Goal: Check status: Check status

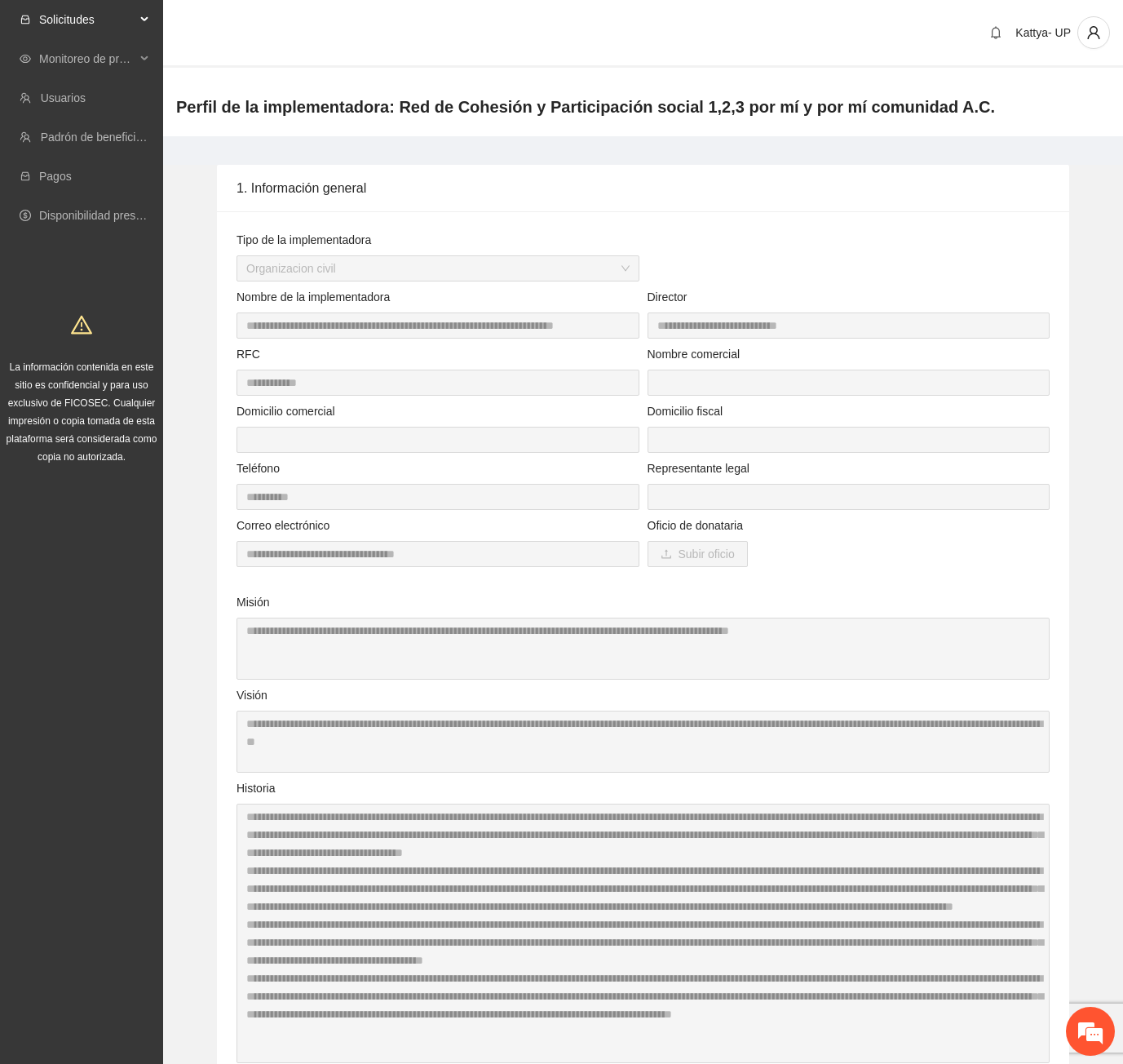
click at [70, 22] on span "Solicitudes" at bounding box center [87, 20] width 96 height 33
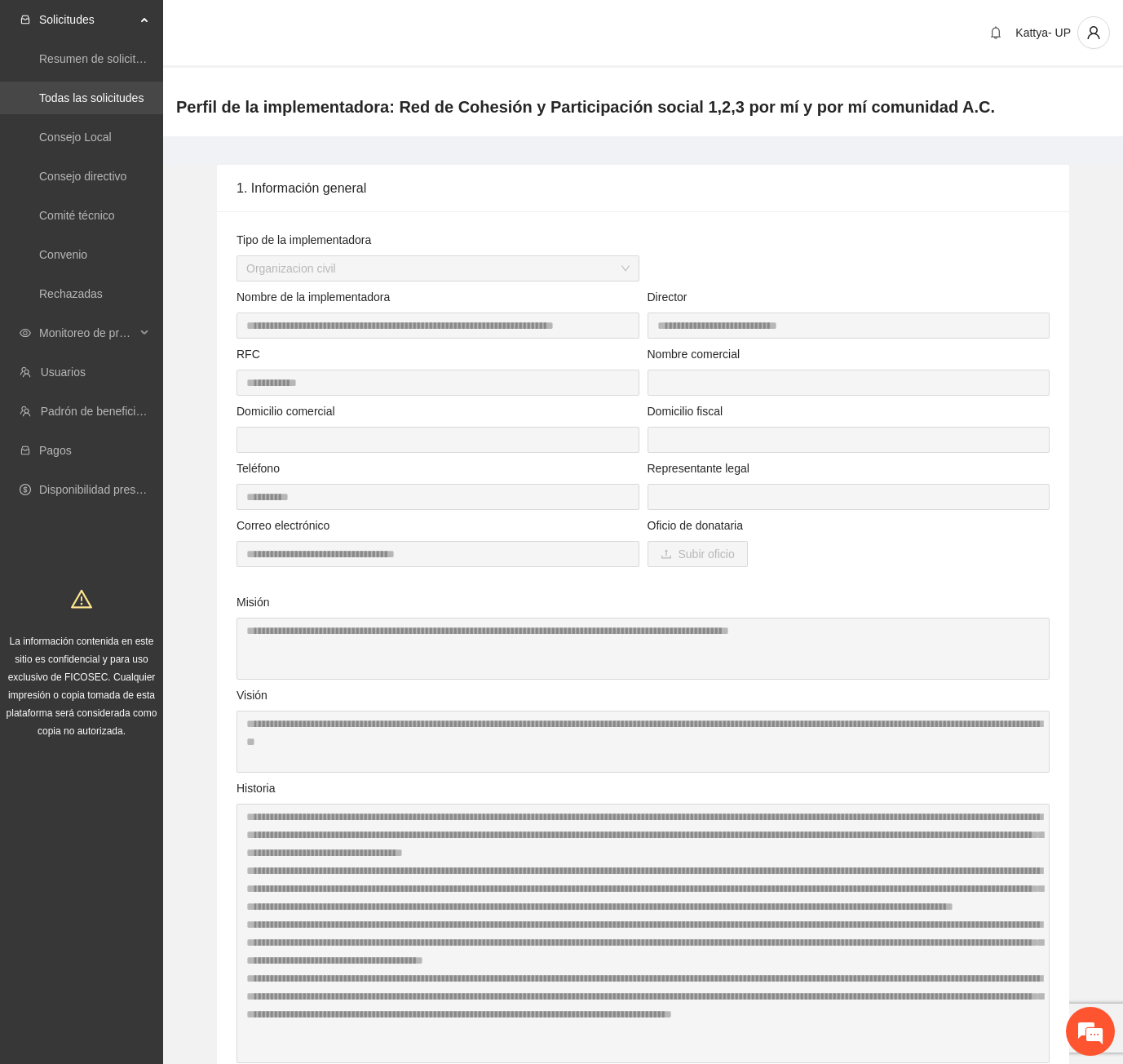
click at [70, 103] on link "Todas las solicitudes" at bounding box center [91, 98] width 104 height 13
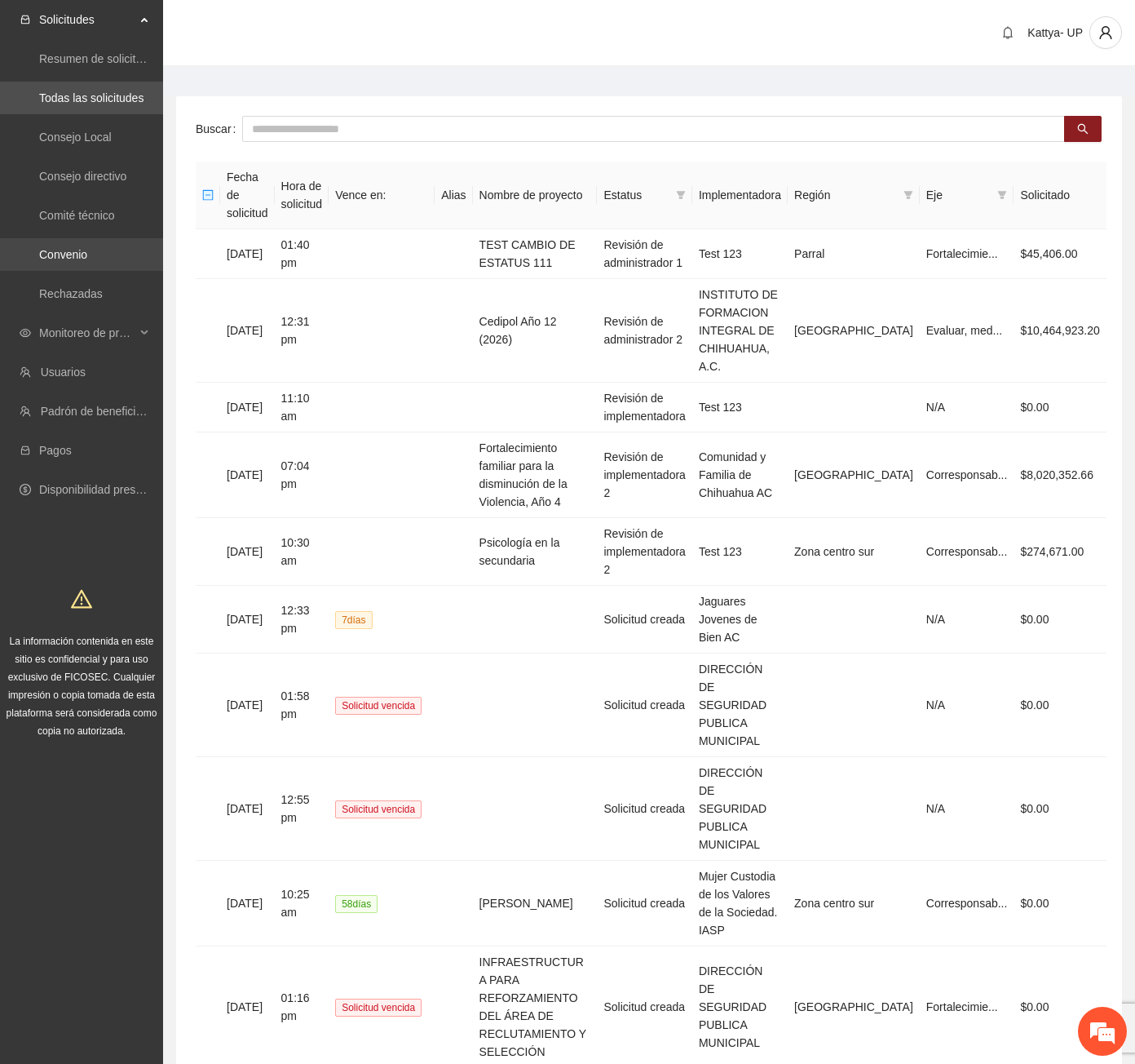
click at [87, 252] on link "Convenio" at bounding box center [63, 255] width 48 height 13
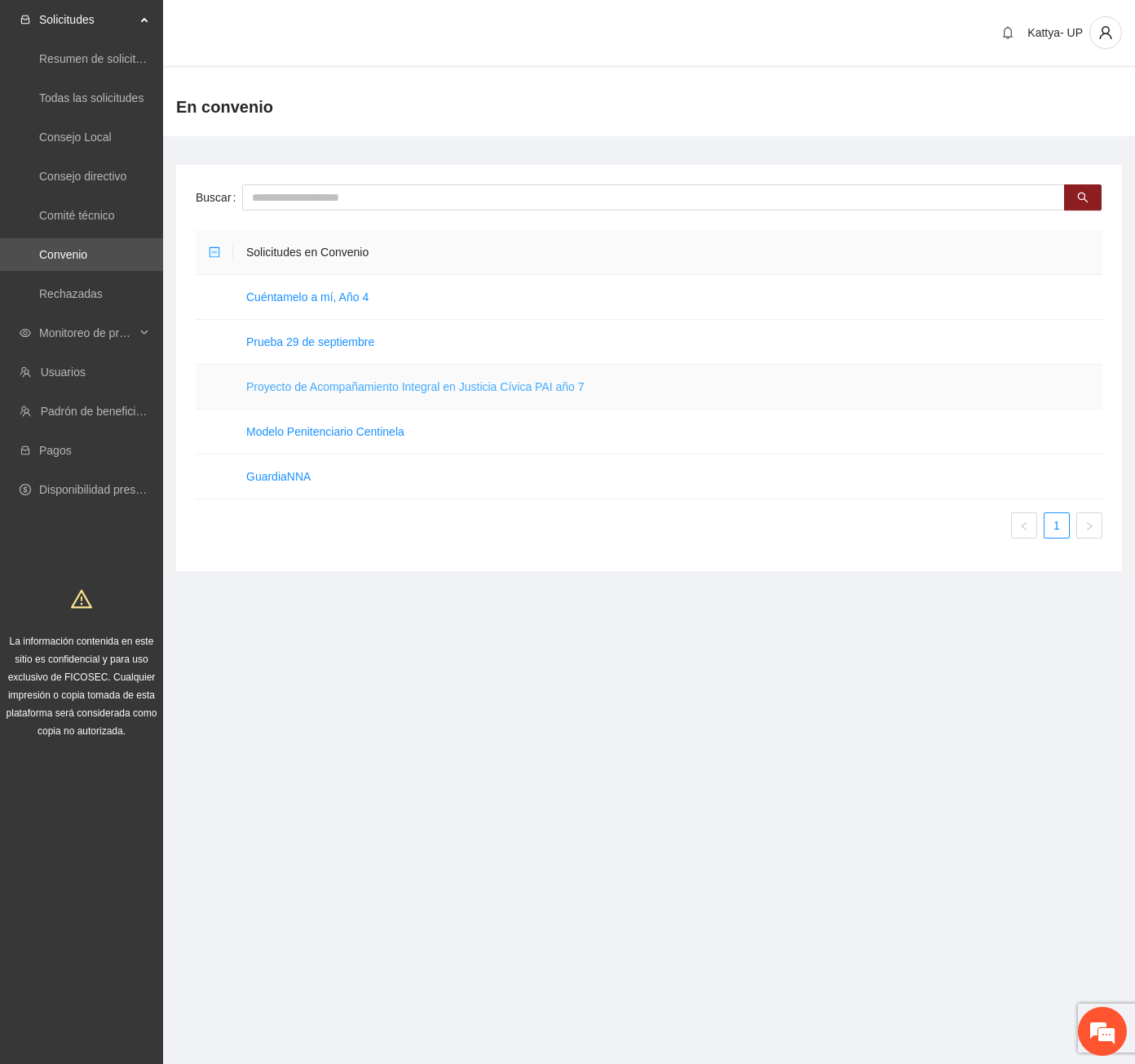
click at [314, 390] on link "Proyecto de Acompañamiento Integral en Justicia Cívica PAI año 7" at bounding box center [415, 387] width 338 height 13
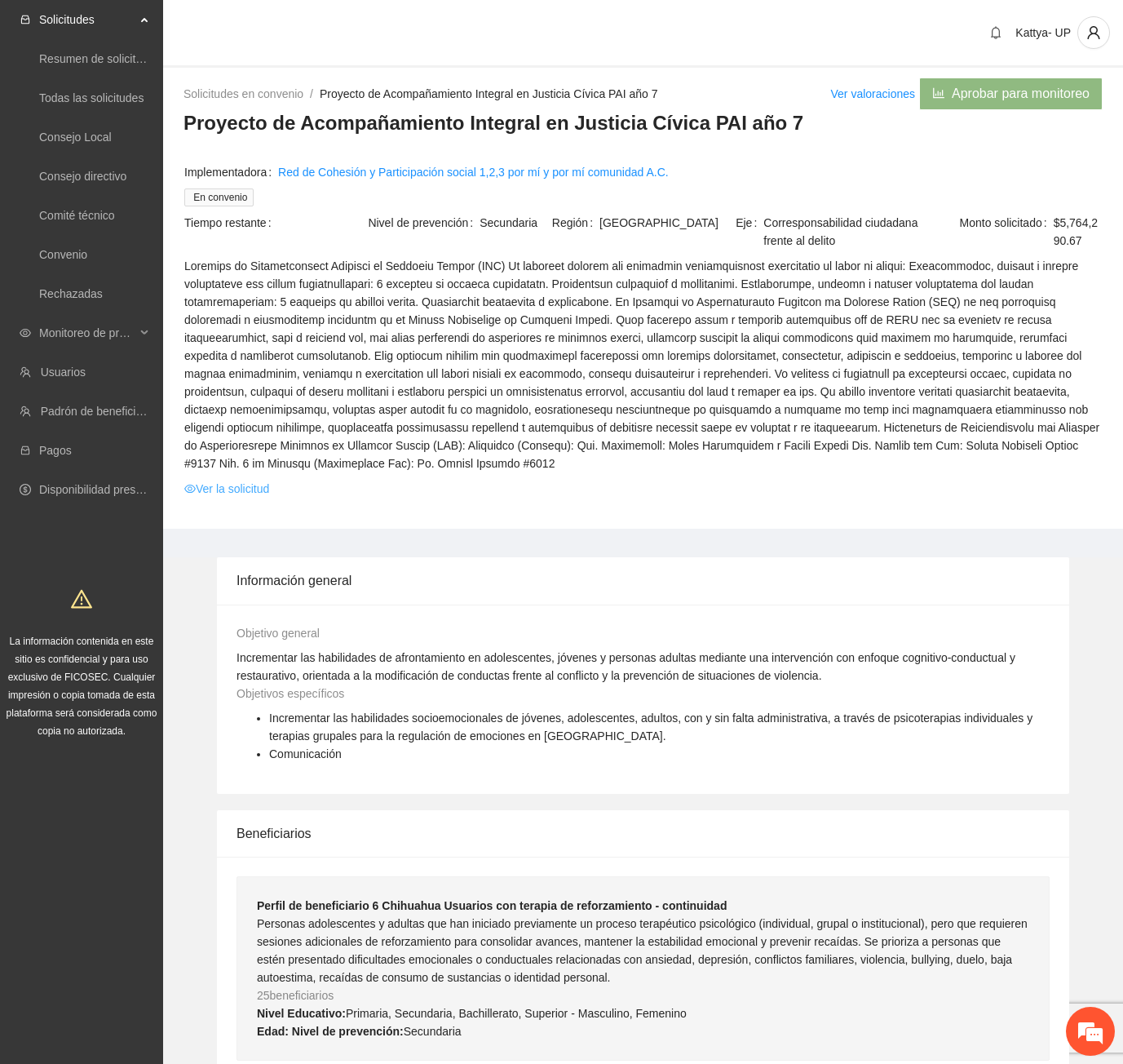
click at [244, 480] on link "Ver la solicitud" at bounding box center [226, 489] width 84 height 18
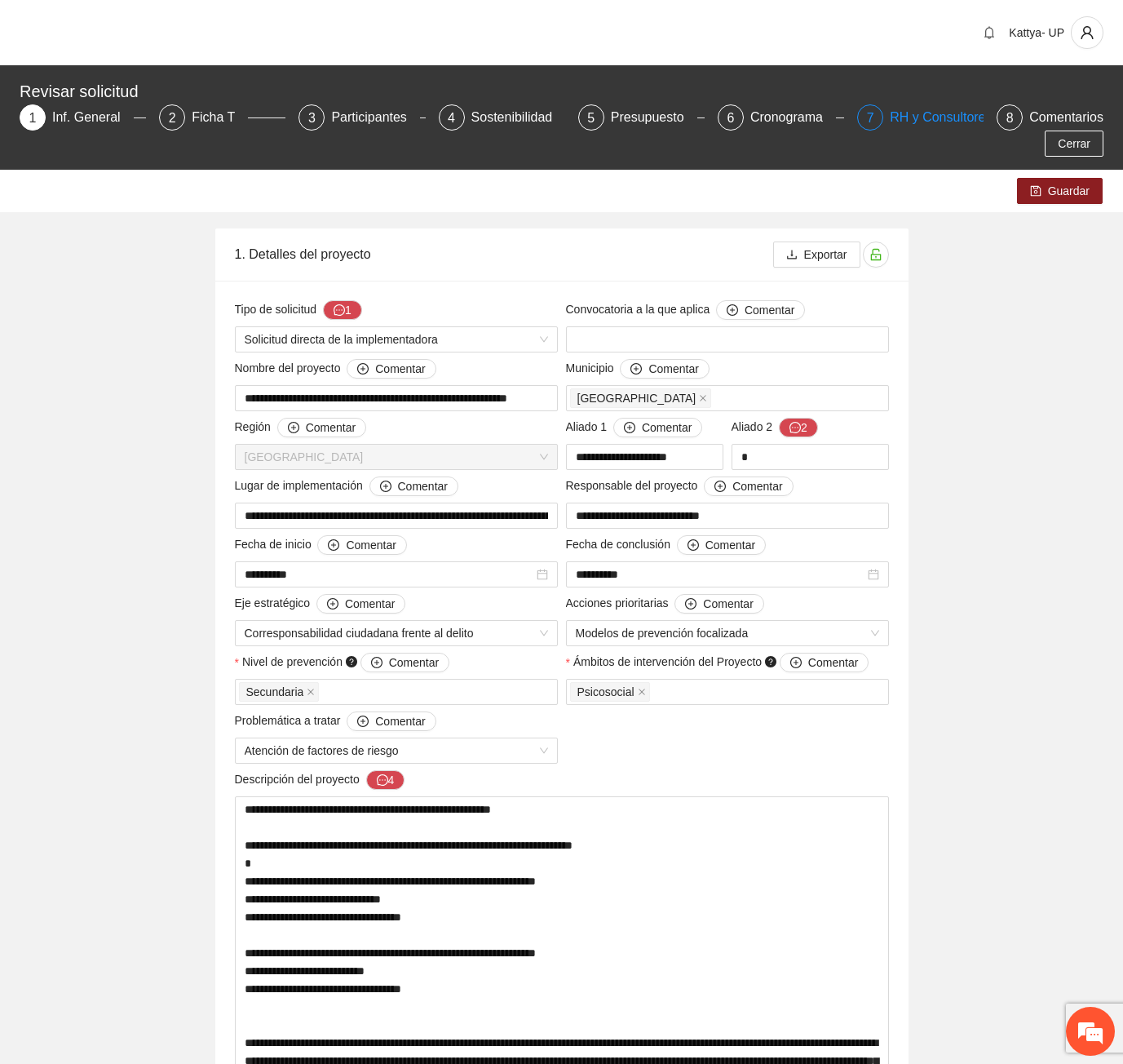
click at [890, 110] on div "RH y Consultores" at bounding box center [948, 117] width 115 height 26
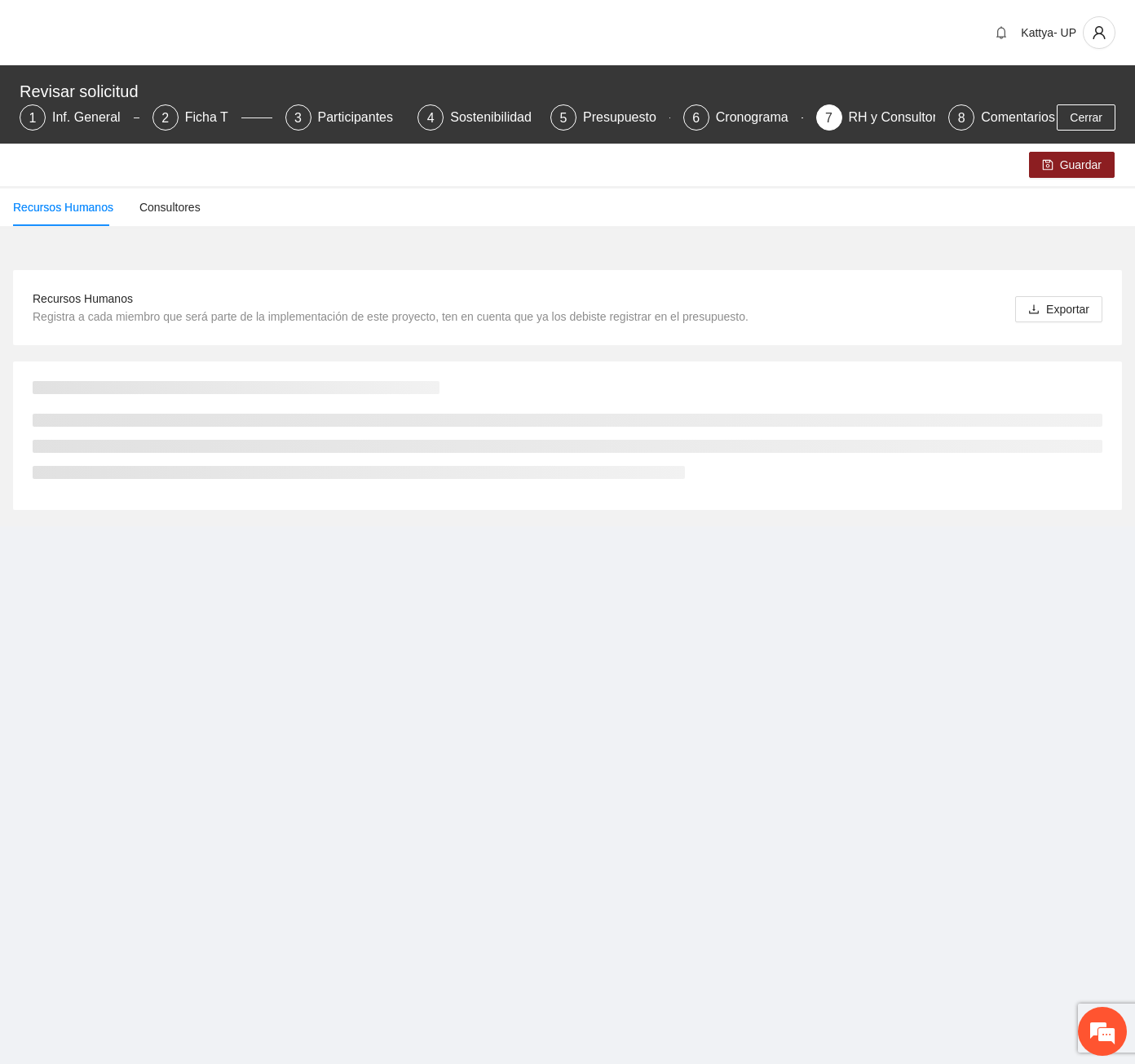
click at [795, 60] on div "Kattya- UP" at bounding box center [567, 33] width 1135 height 66
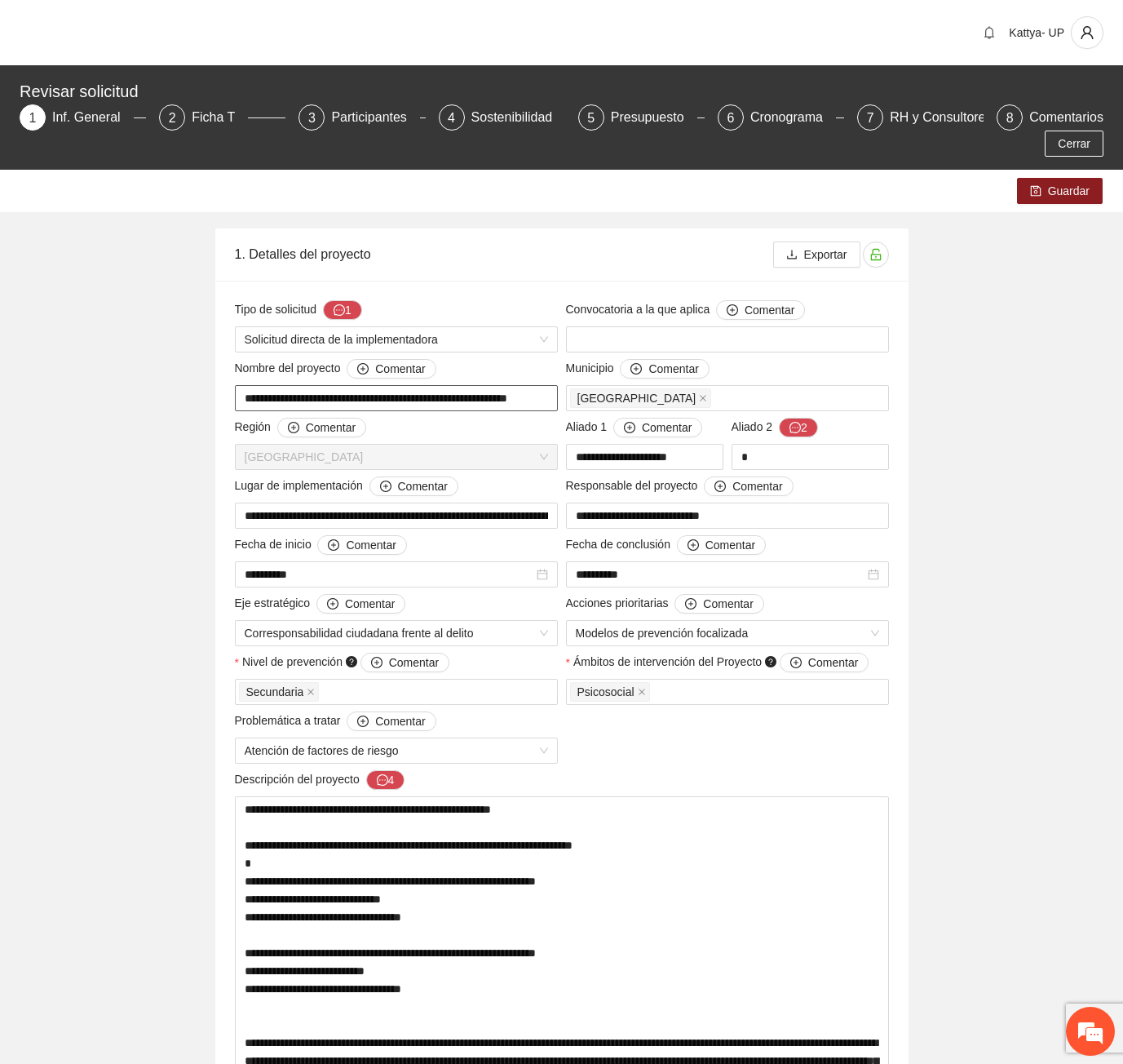
scroll to position [0, 29]
drag, startPoint x: 528, startPoint y: 373, endPoint x: 560, endPoint y: 380, distance: 32.8
click at [560, 380] on div "**********" at bounding box center [397, 385] width 331 height 52
click at [525, 231] on div "1. Detalles del proyecto" at bounding box center [504, 254] width 539 height 47
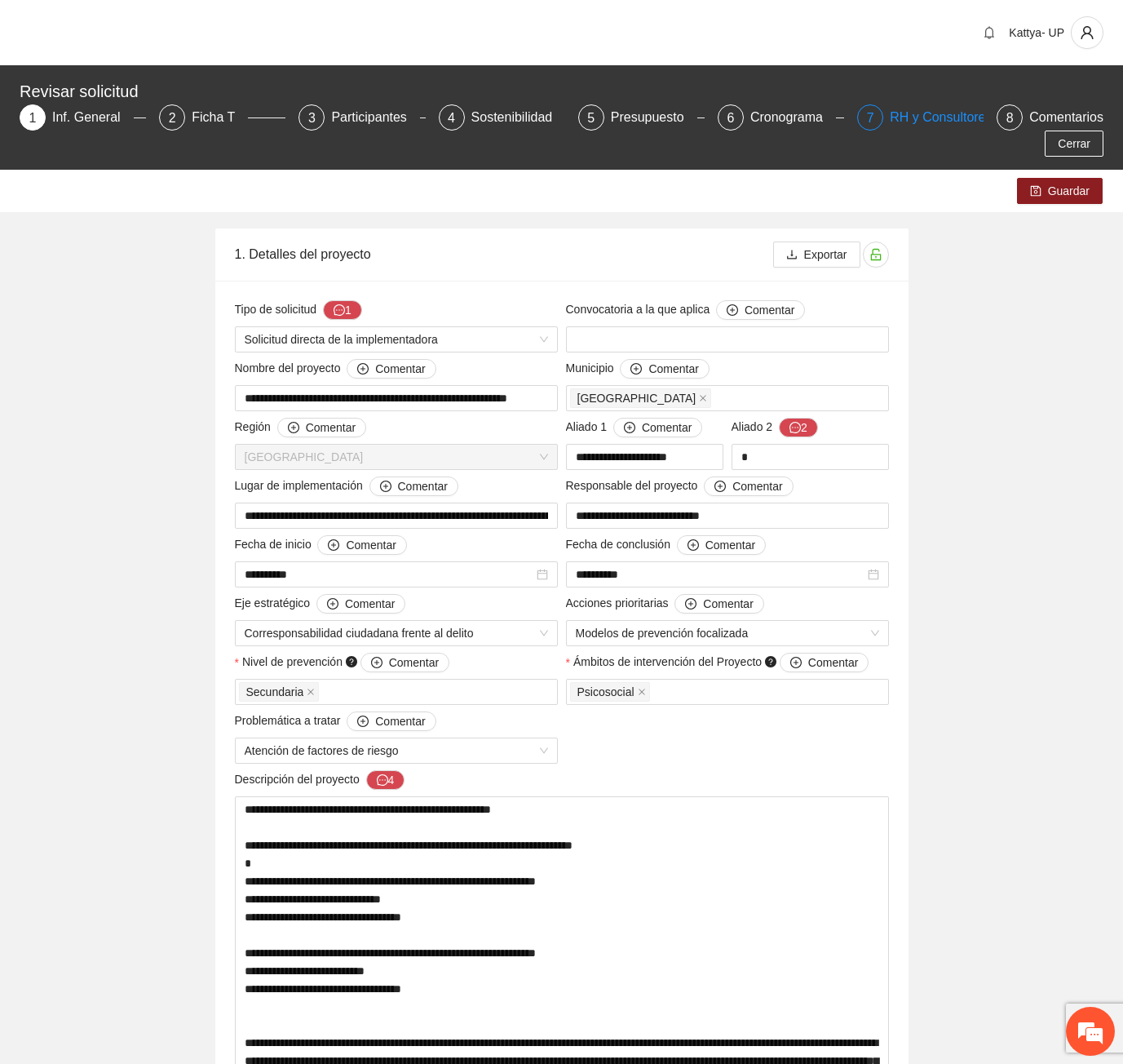
click at [897, 113] on div "RH y Consultores" at bounding box center [948, 117] width 115 height 26
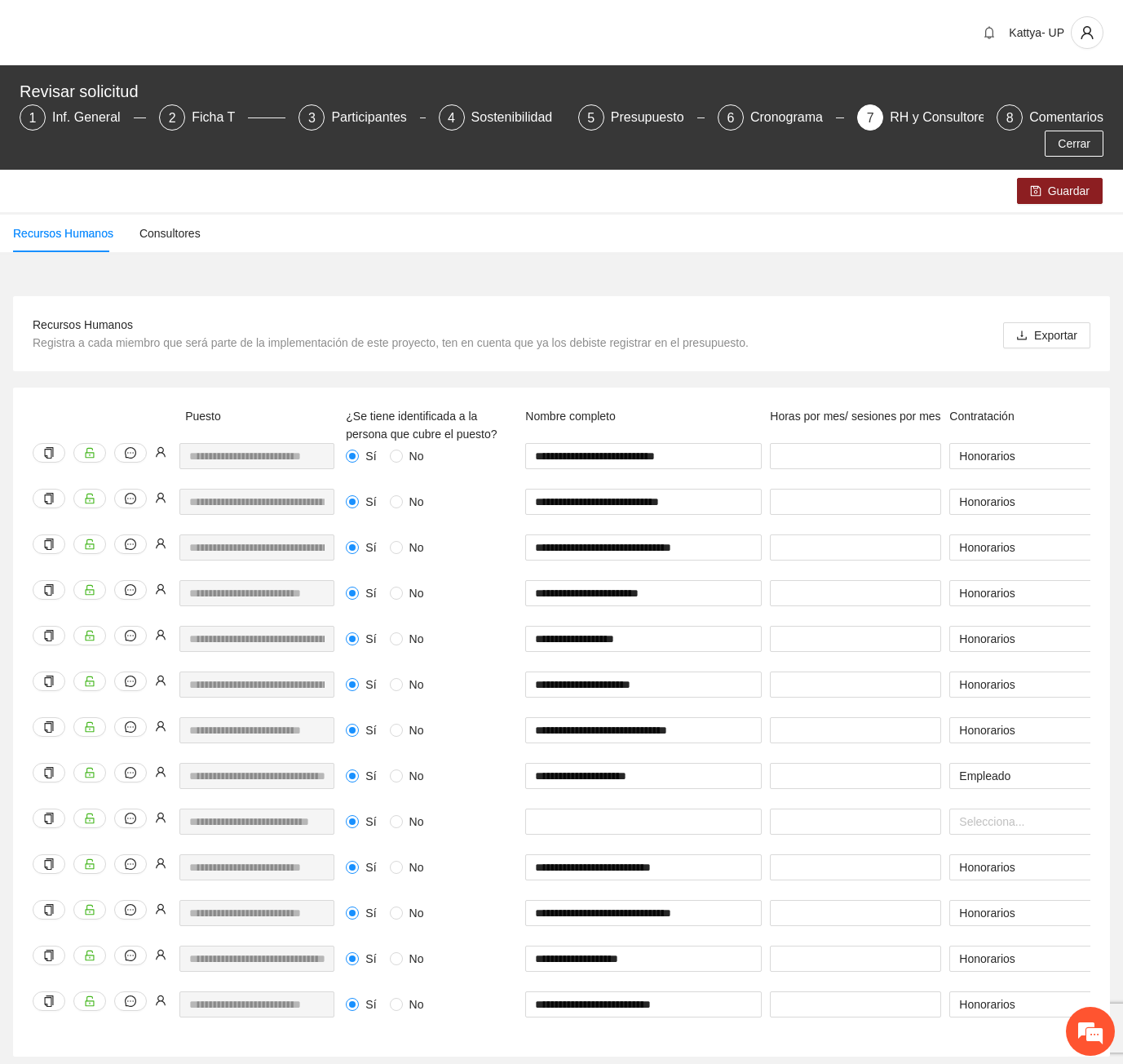
click at [758, 215] on div "Recursos Humanos Consultores" at bounding box center [562, 234] width 1123 height 38
click at [1076, 217] on div "Recursos Humanos Consultores" at bounding box center [562, 234] width 1123 height 38
drag, startPoint x: 1057, startPoint y: 228, endPoint x: 1046, endPoint y: 229, distance: 11.0
click at [1057, 228] on div "Recursos Humanos Consultores" at bounding box center [562, 234] width 1123 height 43
click at [1040, 218] on div "Recursos Humanos Consultores" at bounding box center [562, 234] width 1123 height 38
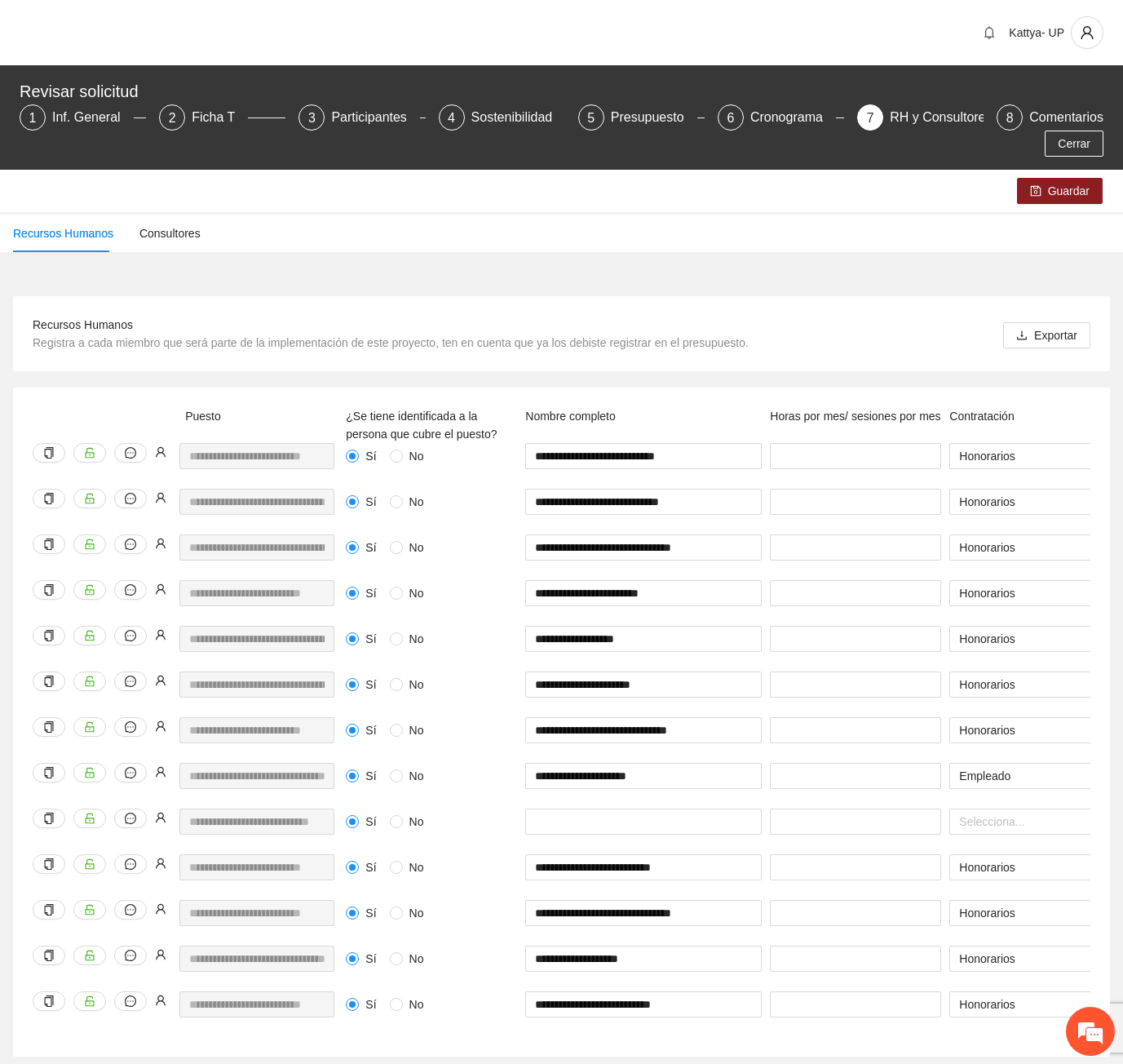
click at [982, 267] on div "**********" at bounding box center [562, 670] width 1123 height 805
click at [1081, 134] on span "Cerrar" at bounding box center [1075, 143] width 33 height 18
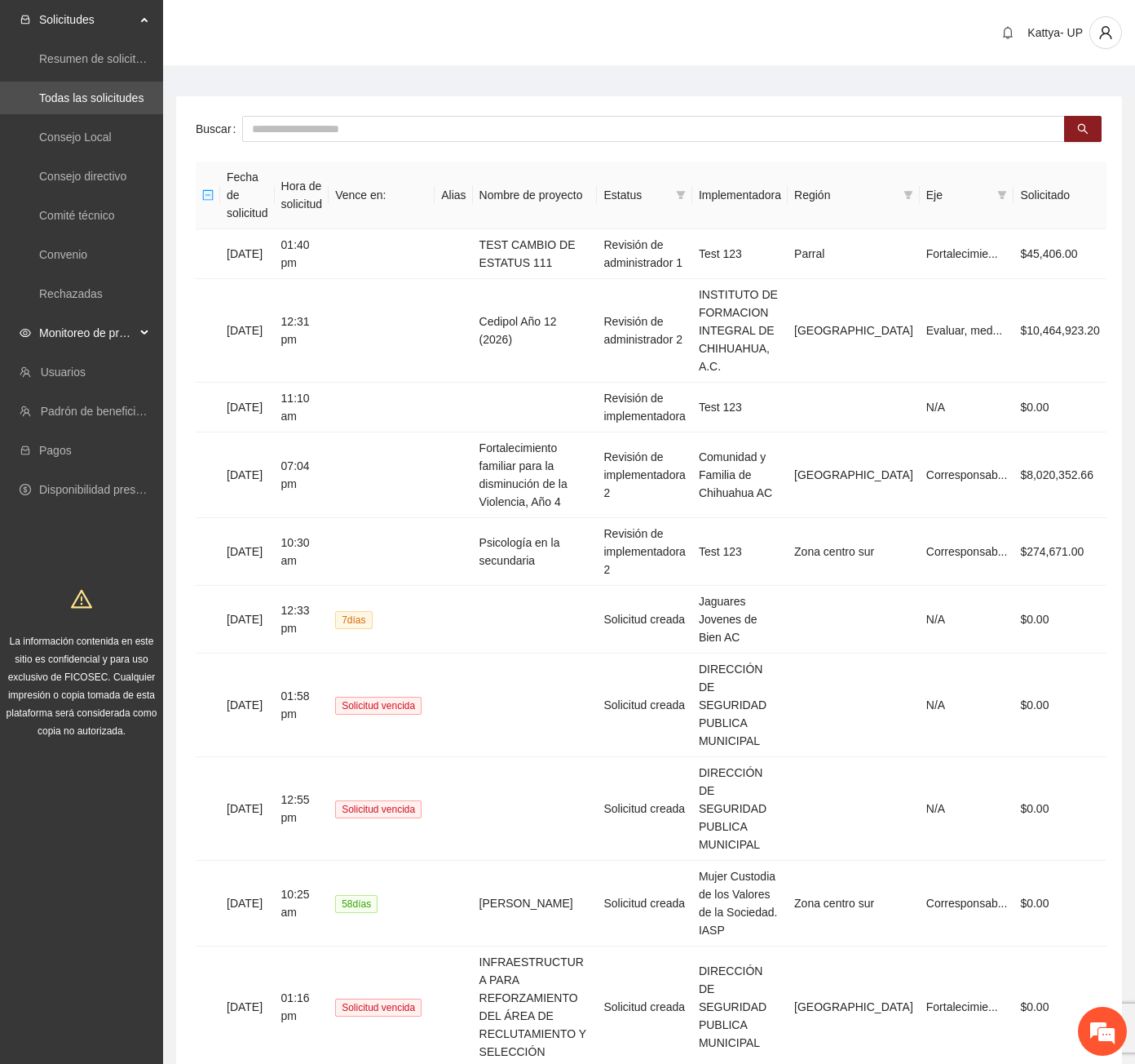
click at [116, 338] on span "Monitoreo de proyectos" at bounding box center [87, 333] width 96 height 33
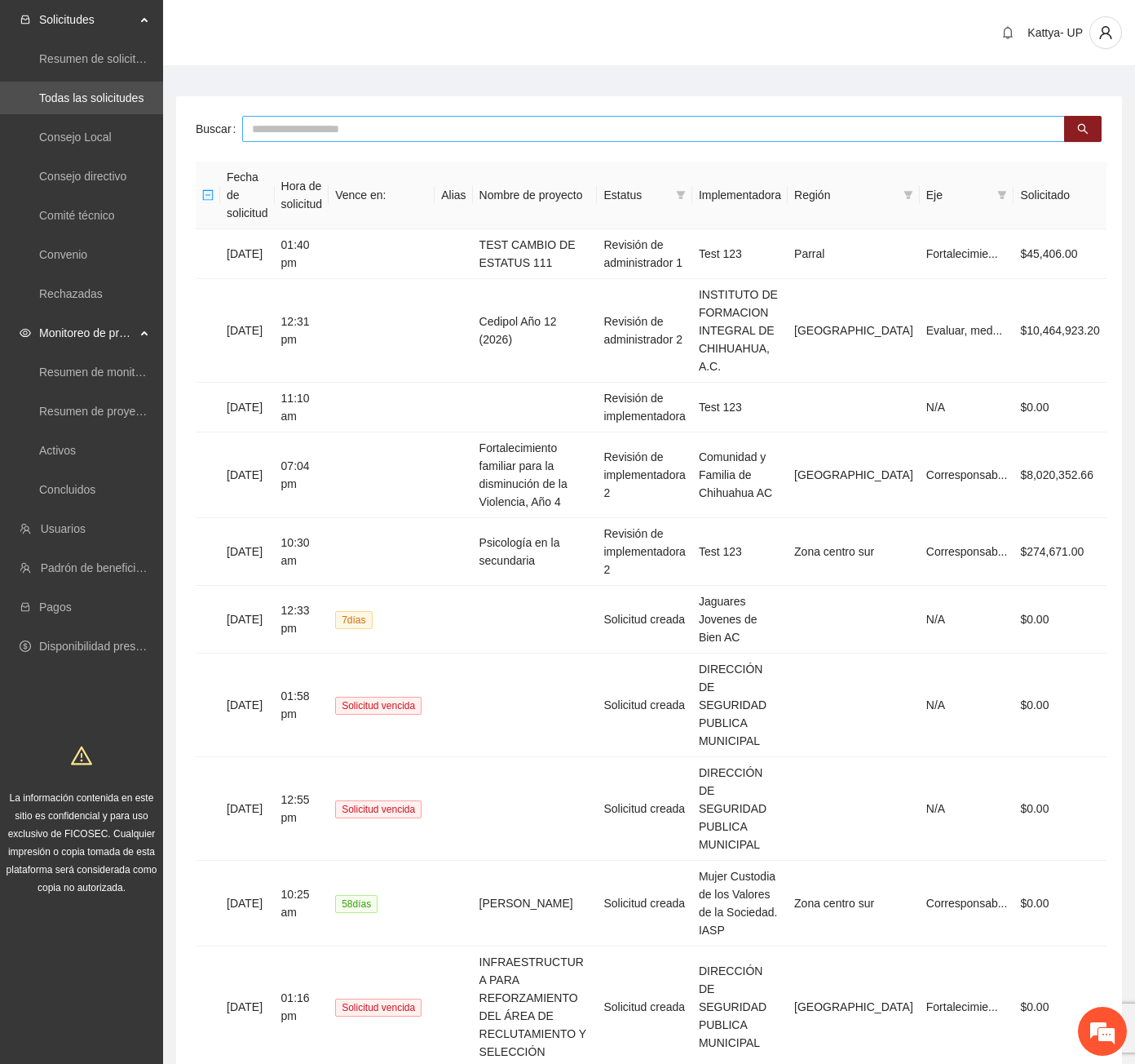
click at [309, 127] on input "text" at bounding box center [654, 129] width 823 height 26
type input "***"
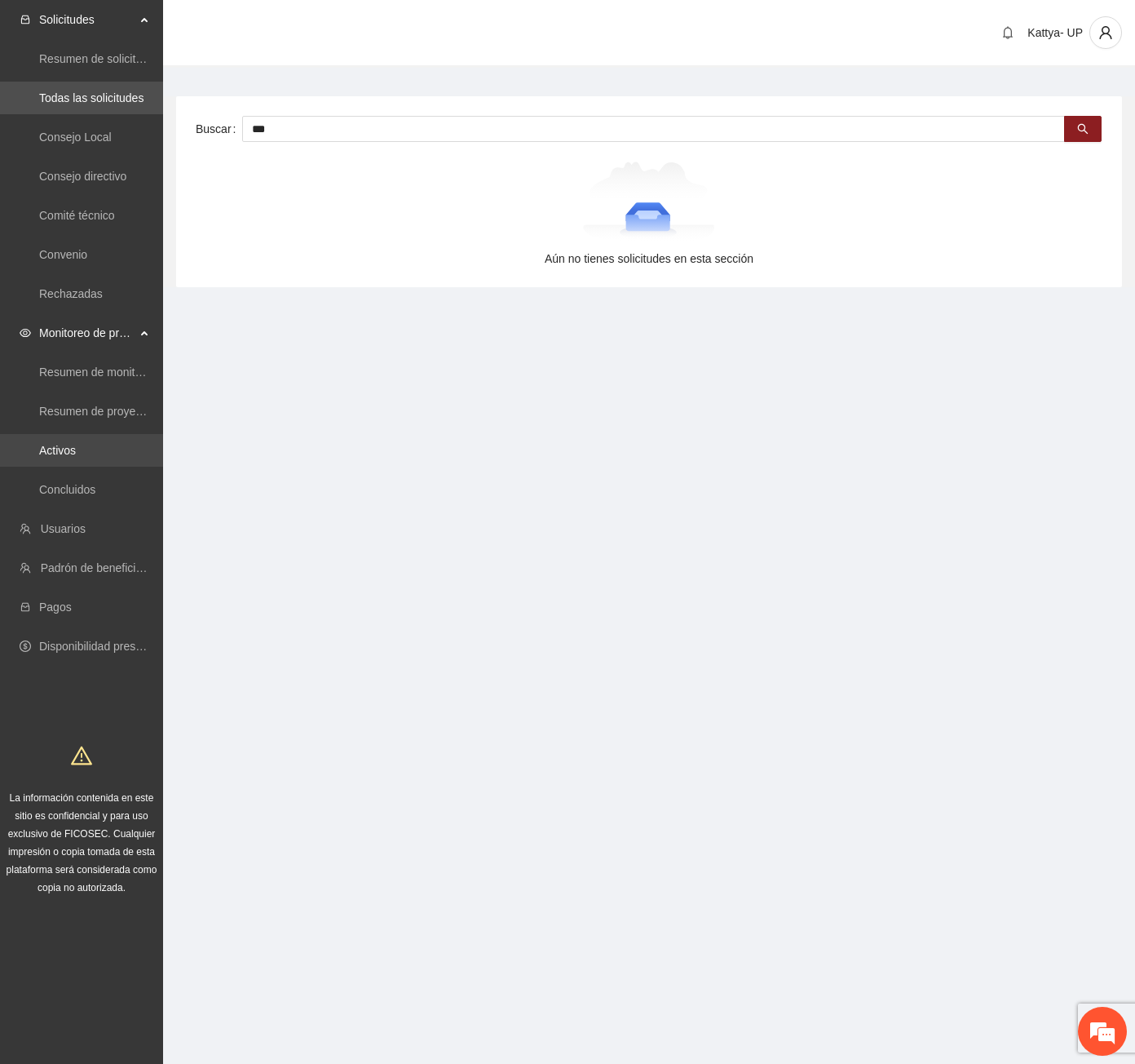
click at [75, 457] on link "Activos" at bounding box center [57, 450] width 37 height 13
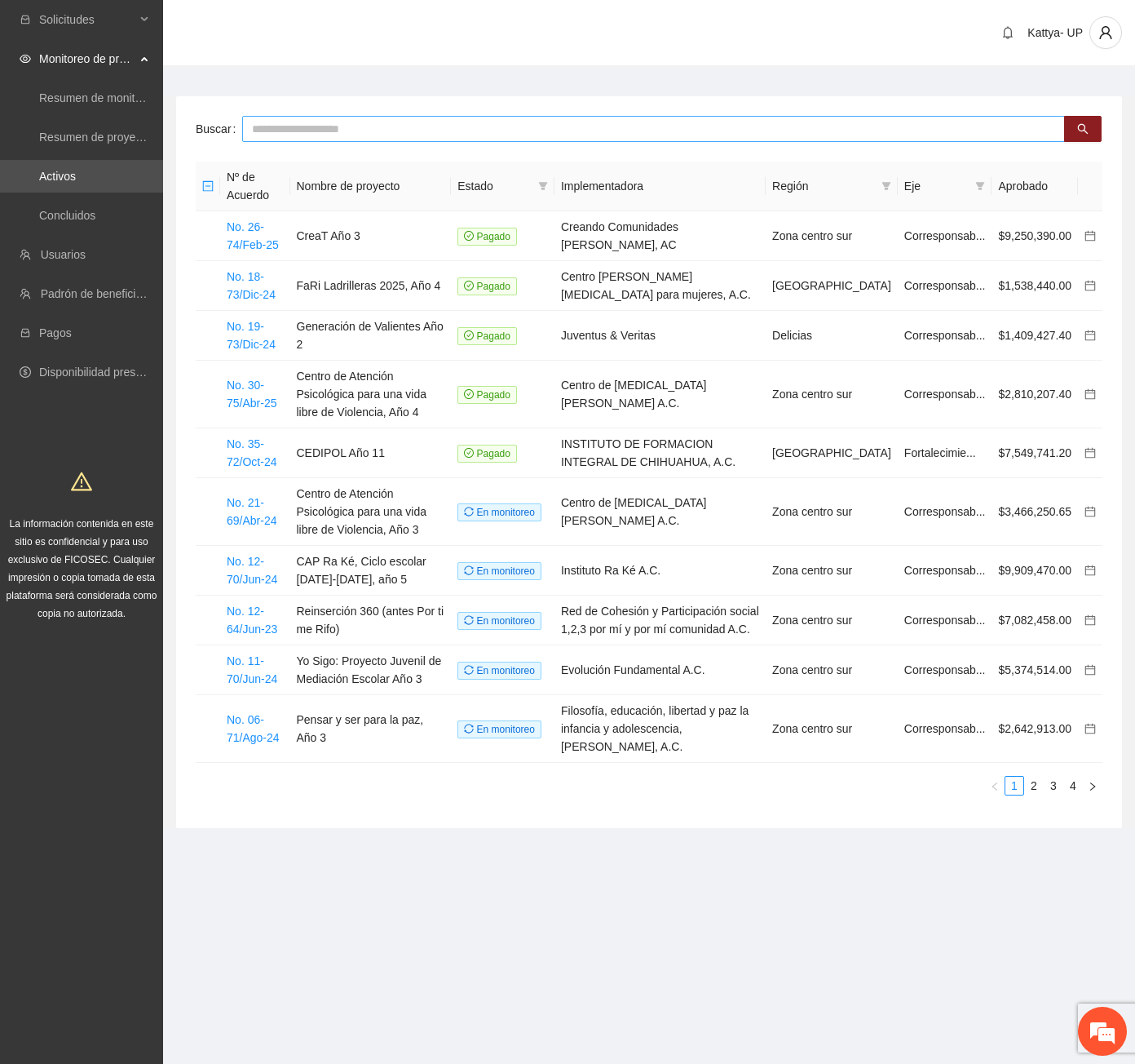
click at [266, 136] on input "text" at bounding box center [654, 129] width 823 height 26
type input "***"
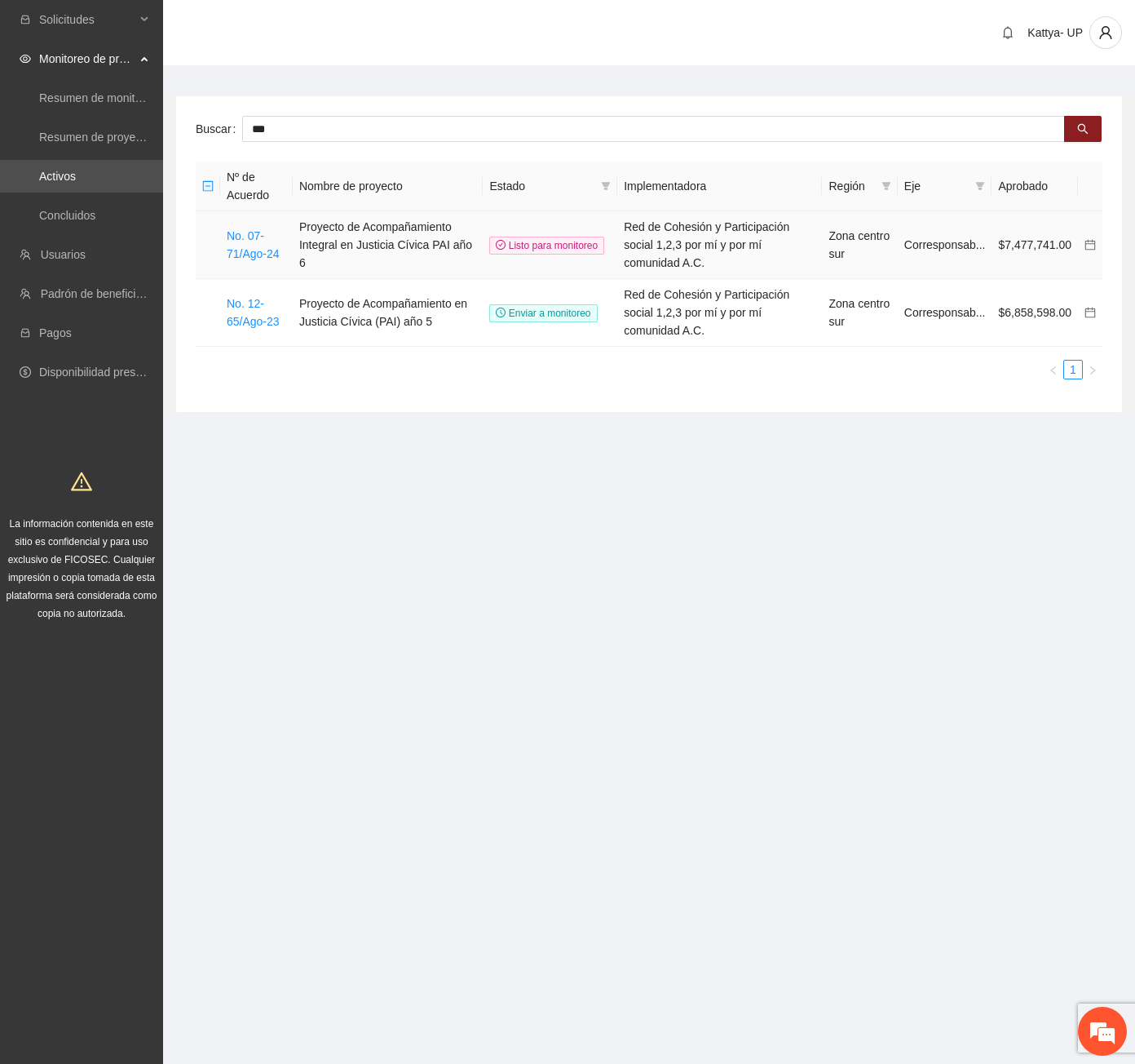
click at [265, 236] on td "No. 07-71/Ago-24" at bounding box center [257, 245] width 73 height 68
click at [263, 240] on link "No. 07-71/Ago-24" at bounding box center [253, 245] width 53 height 31
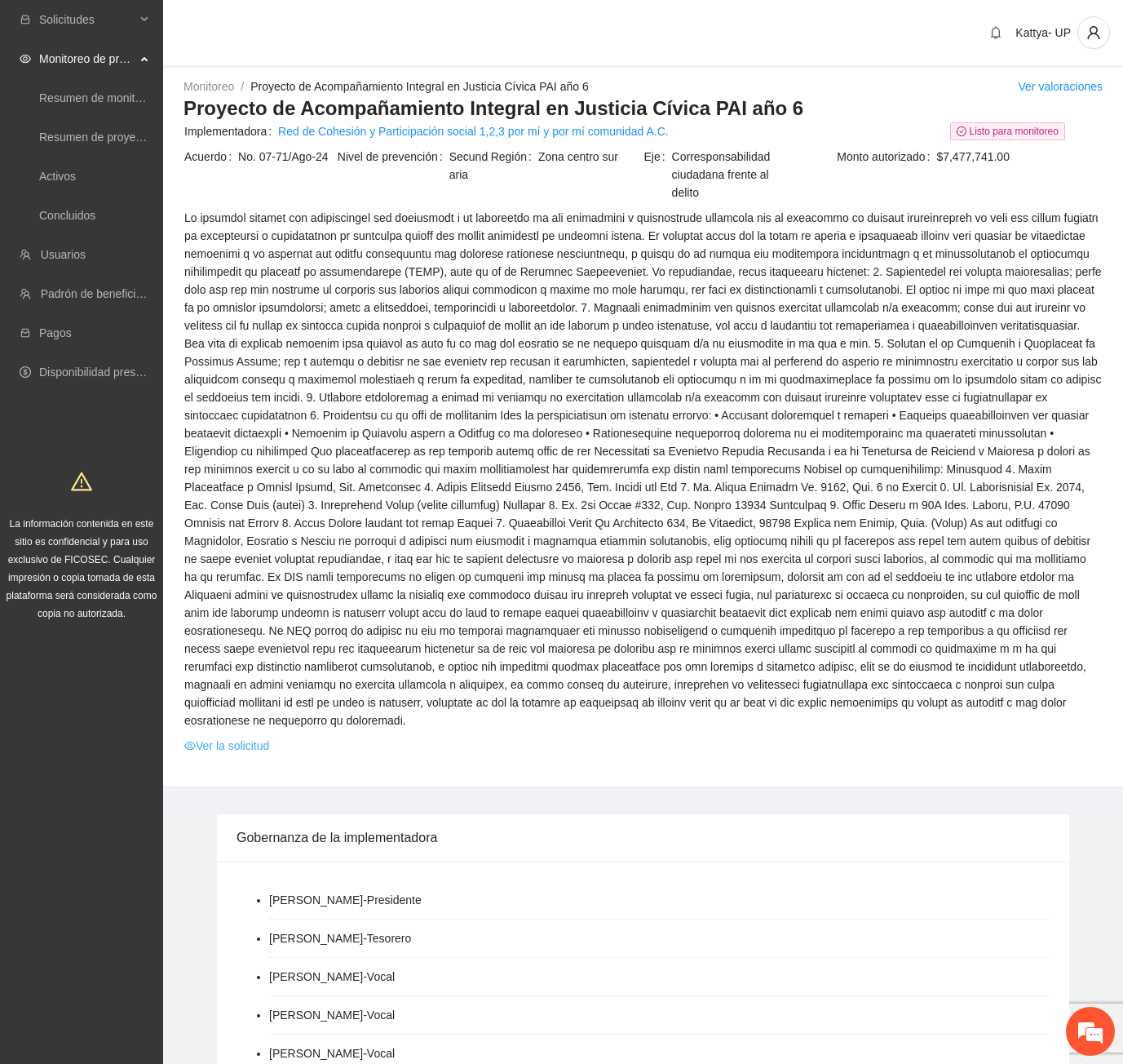
click at [251, 737] on link "Ver la solicitud" at bounding box center [226, 746] width 84 height 18
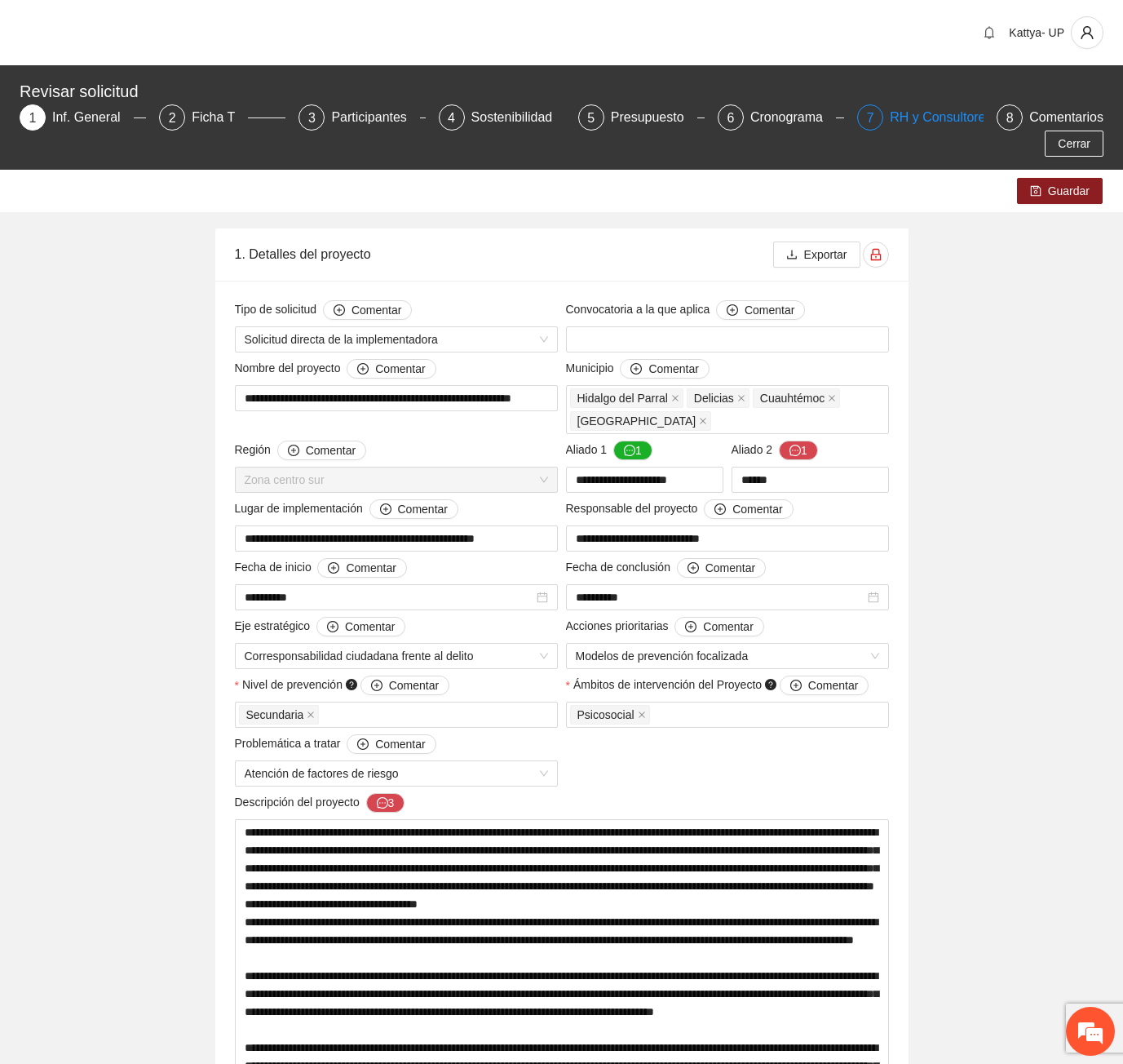
click at [890, 130] on div "RH y Consultores" at bounding box center [948, 117] width 115 height 26
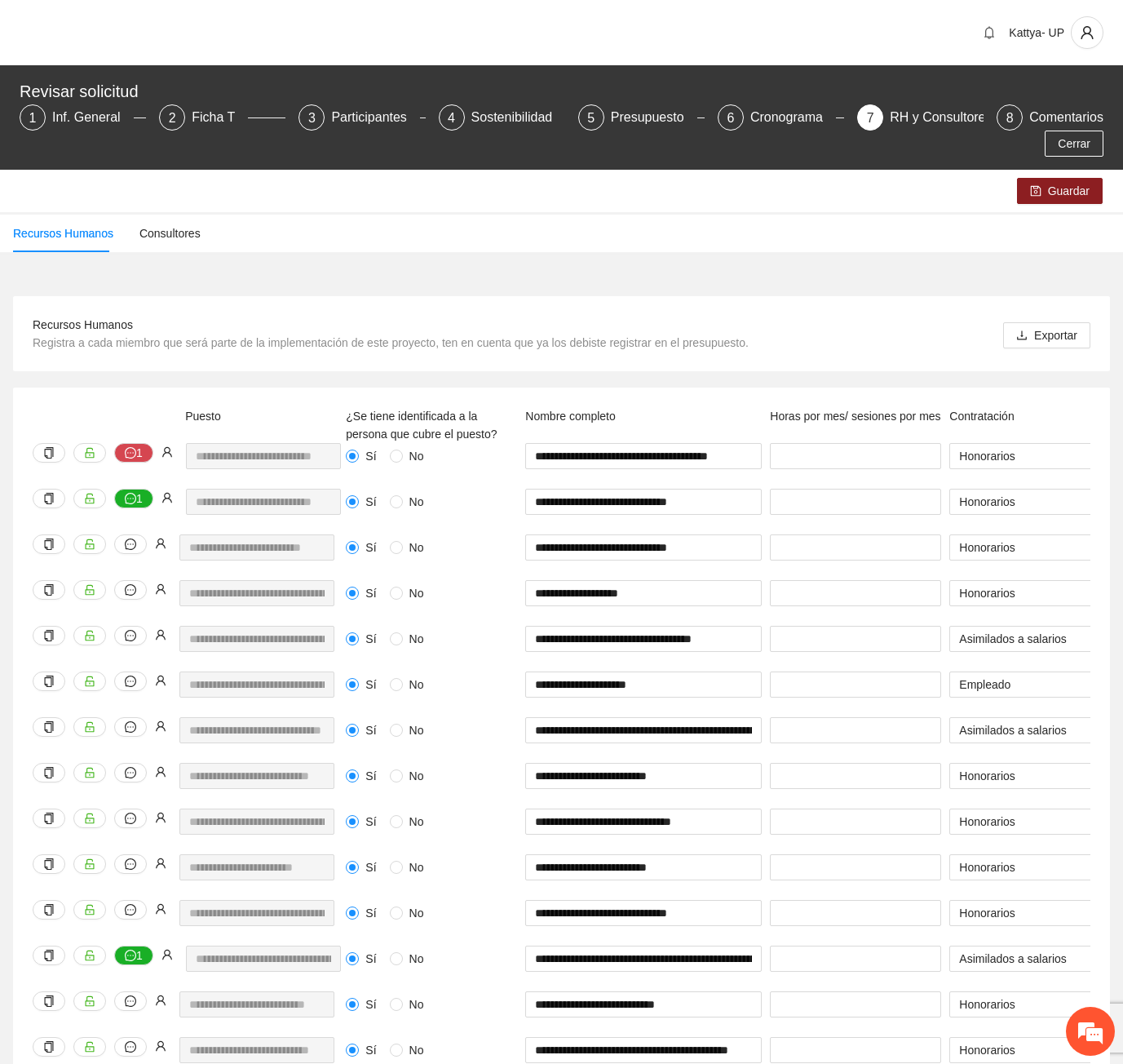
click at [752, 316] on div "Recursos Humanos Registra a cada miembro que será parte de la implementación de…" at bounding box center [562, 334] width 1058 height 36
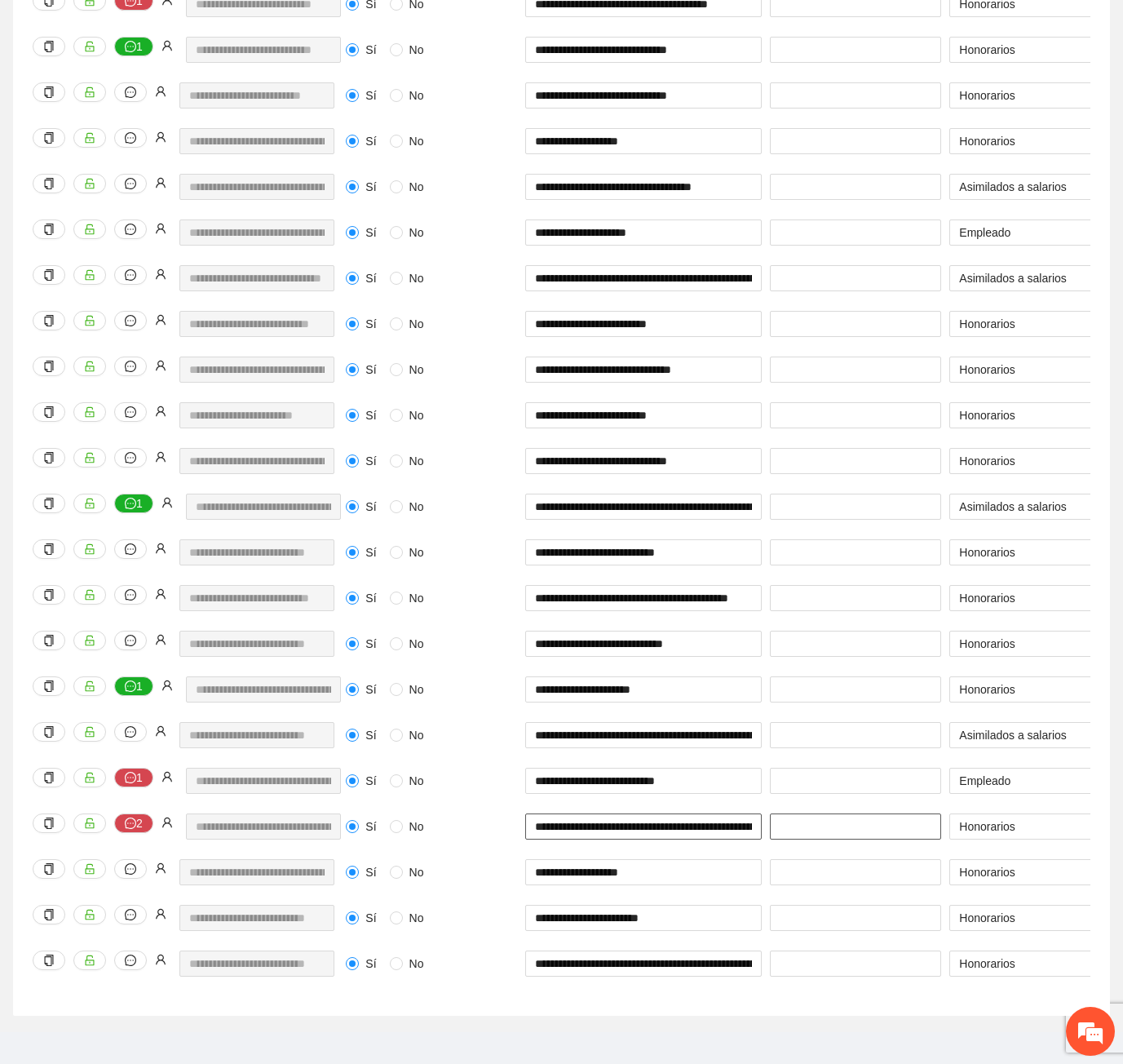
scroll to position [0, 181]
drag, startPoint x: 682, startPoint y: 802, endPoint x: 816, endPoint y: 807, distance: 134.1
click at [816, 813] on div "**********" at bounding box center [1121, 836] width 1558 height 46
click at [482, 813] on div "Sí No" at bounding box center [431, 826] width 171 height 26
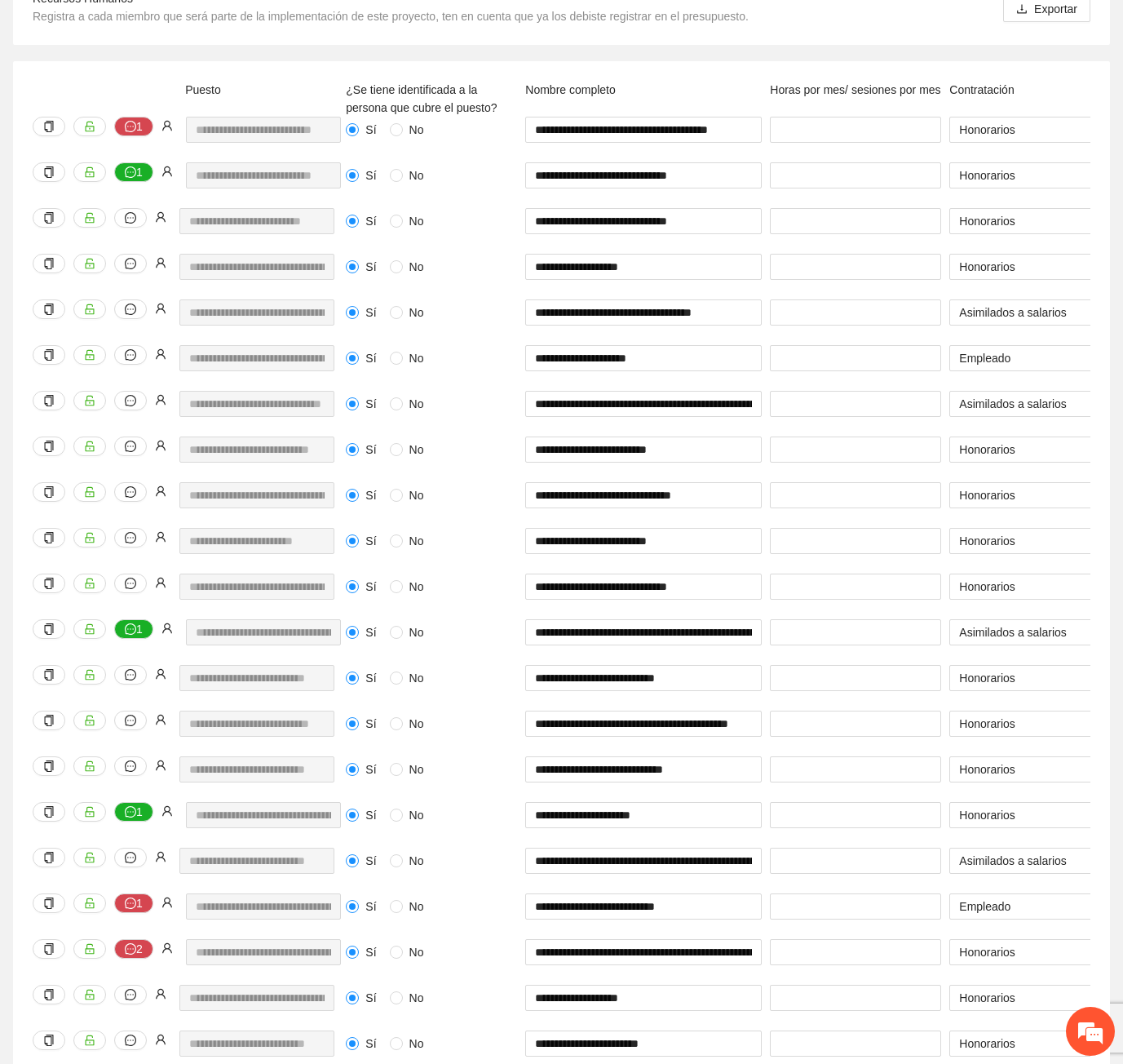
scroll to position [289, 0]
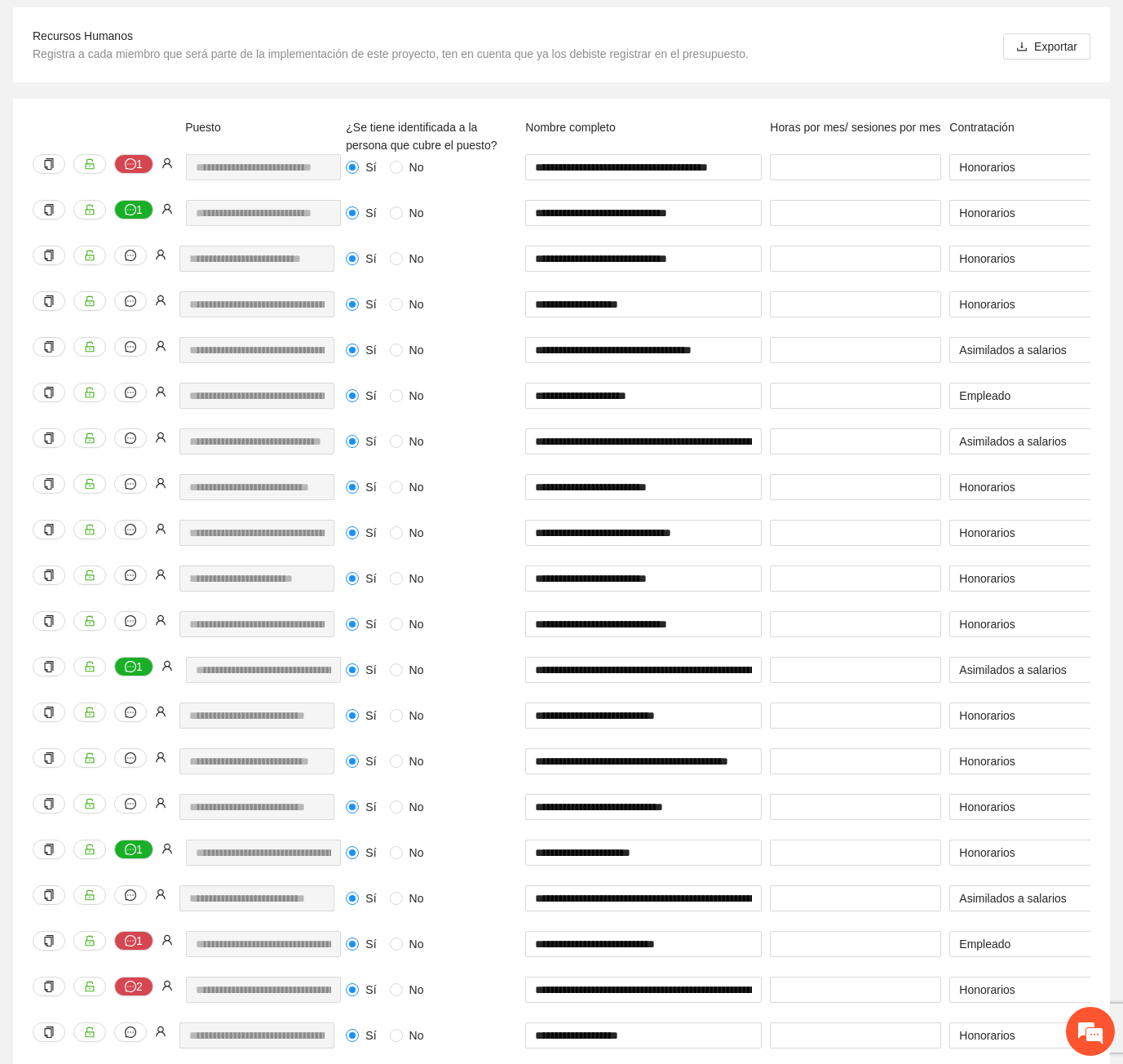
click at [485, 204] on div "Sí No" at bounding box center [431, 213] width 171 height 18
click at [1106, 845] on div "**********" at bounding box center [562, 639] width 1097 height 1080
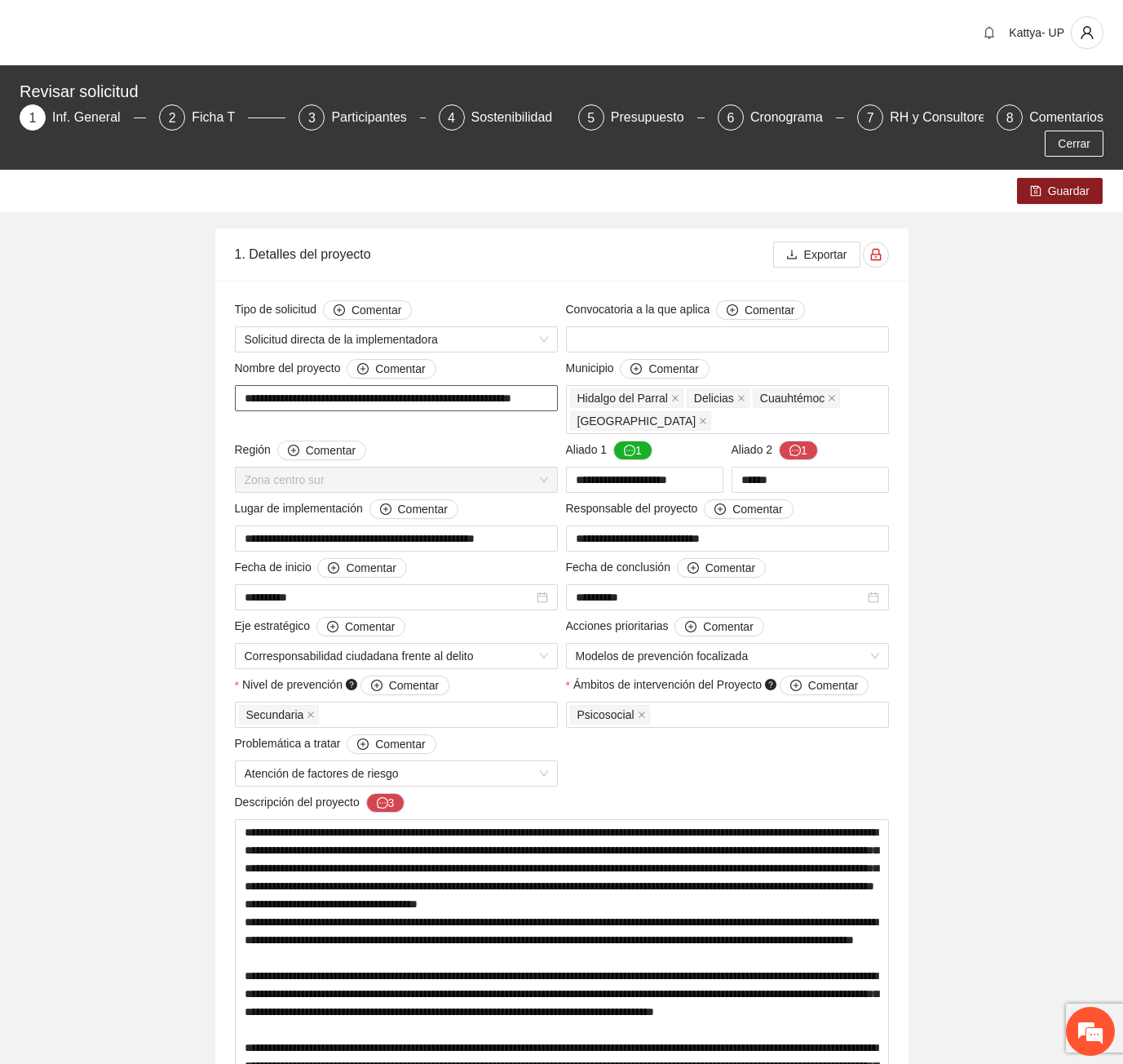
scroll to position [0, 32]
drag, startPoint x: 511, startPoint y: 370, endPoint x: 563, endPoint y: 373, distance: 52.1
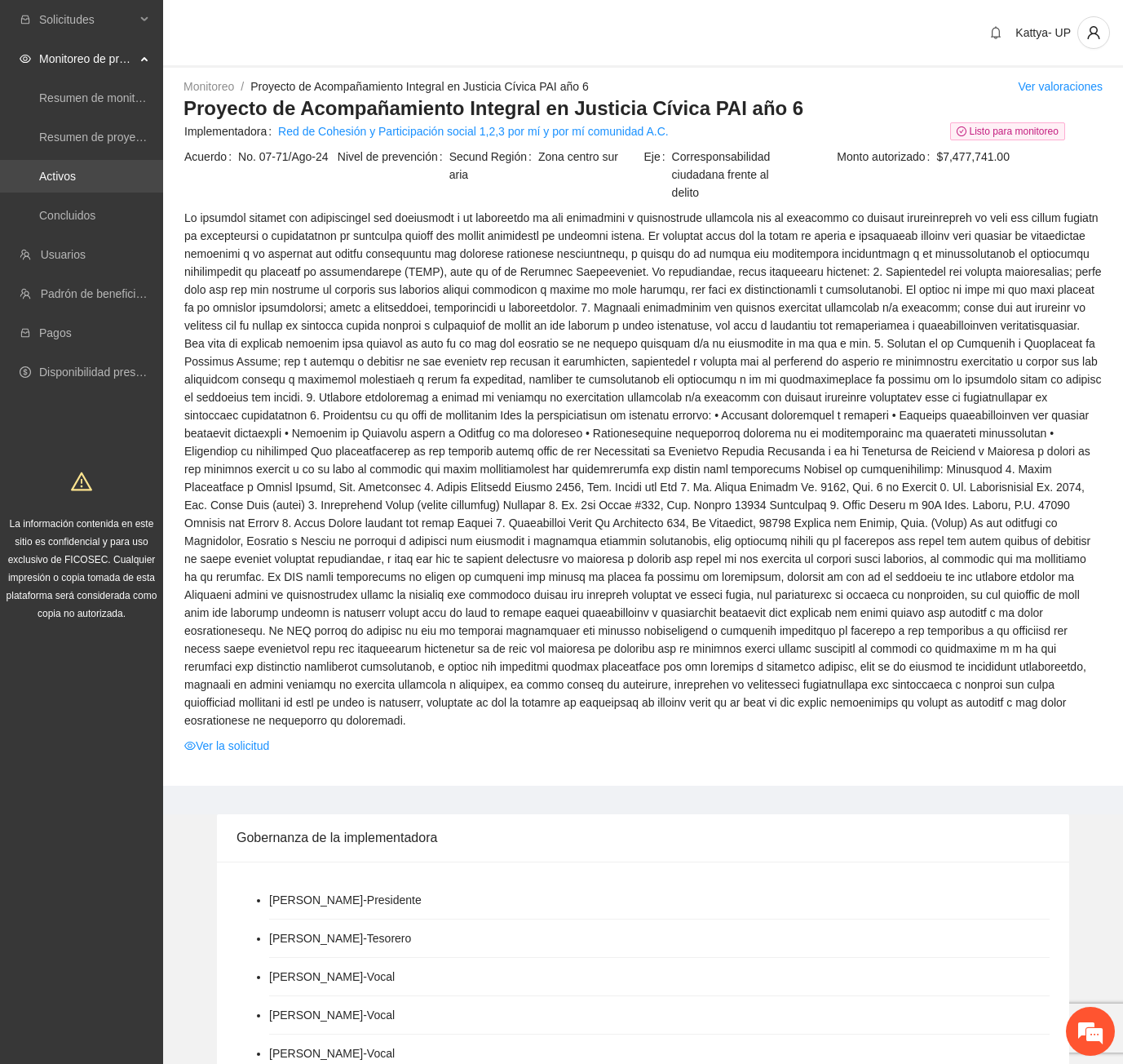
click at [76, 183] on link "Activos" at bounding box center [57, 176] width 37 height 13
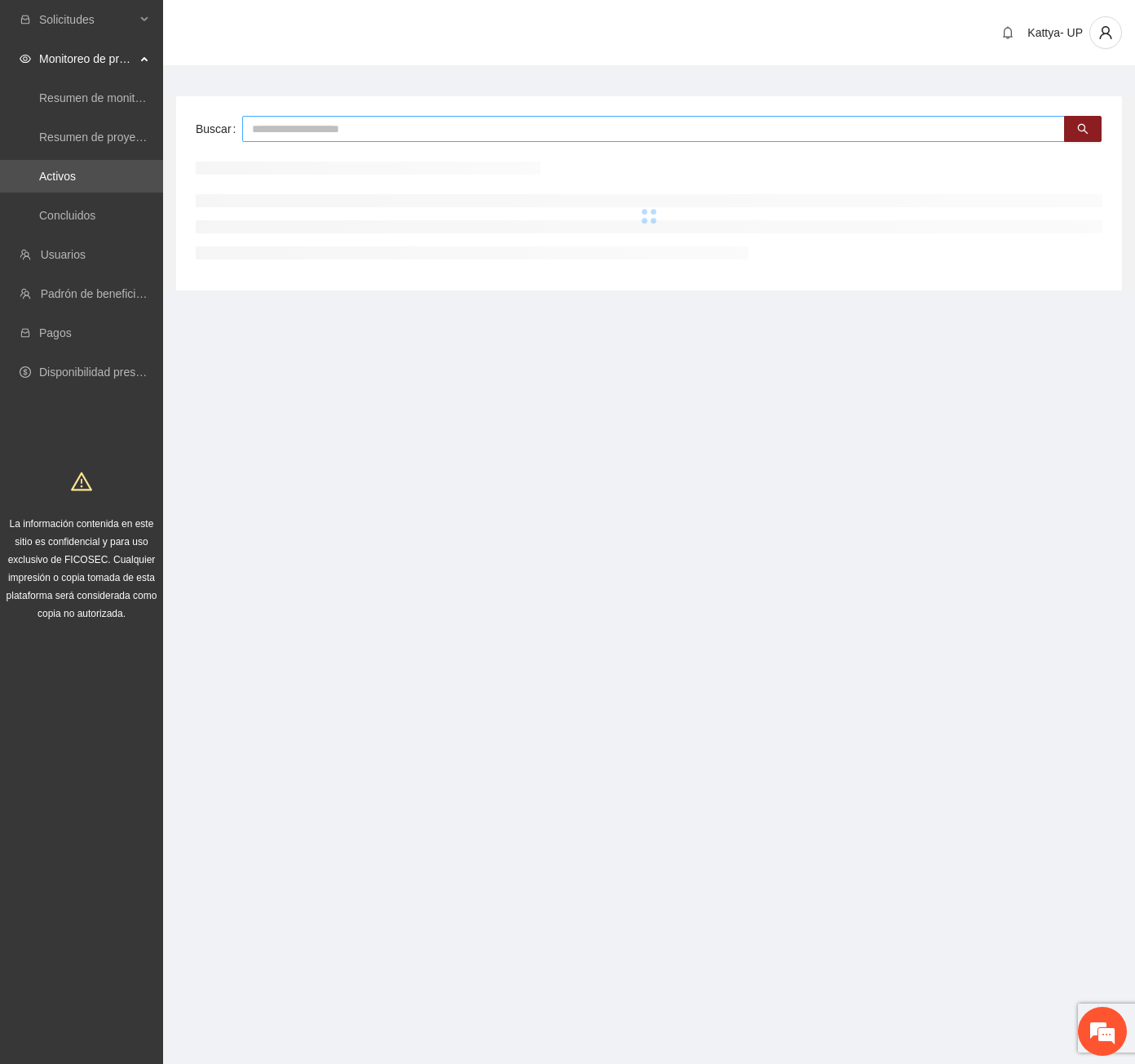
click at [316, 130] on input "text" at bounding box center [654, 129] width 823 height 26
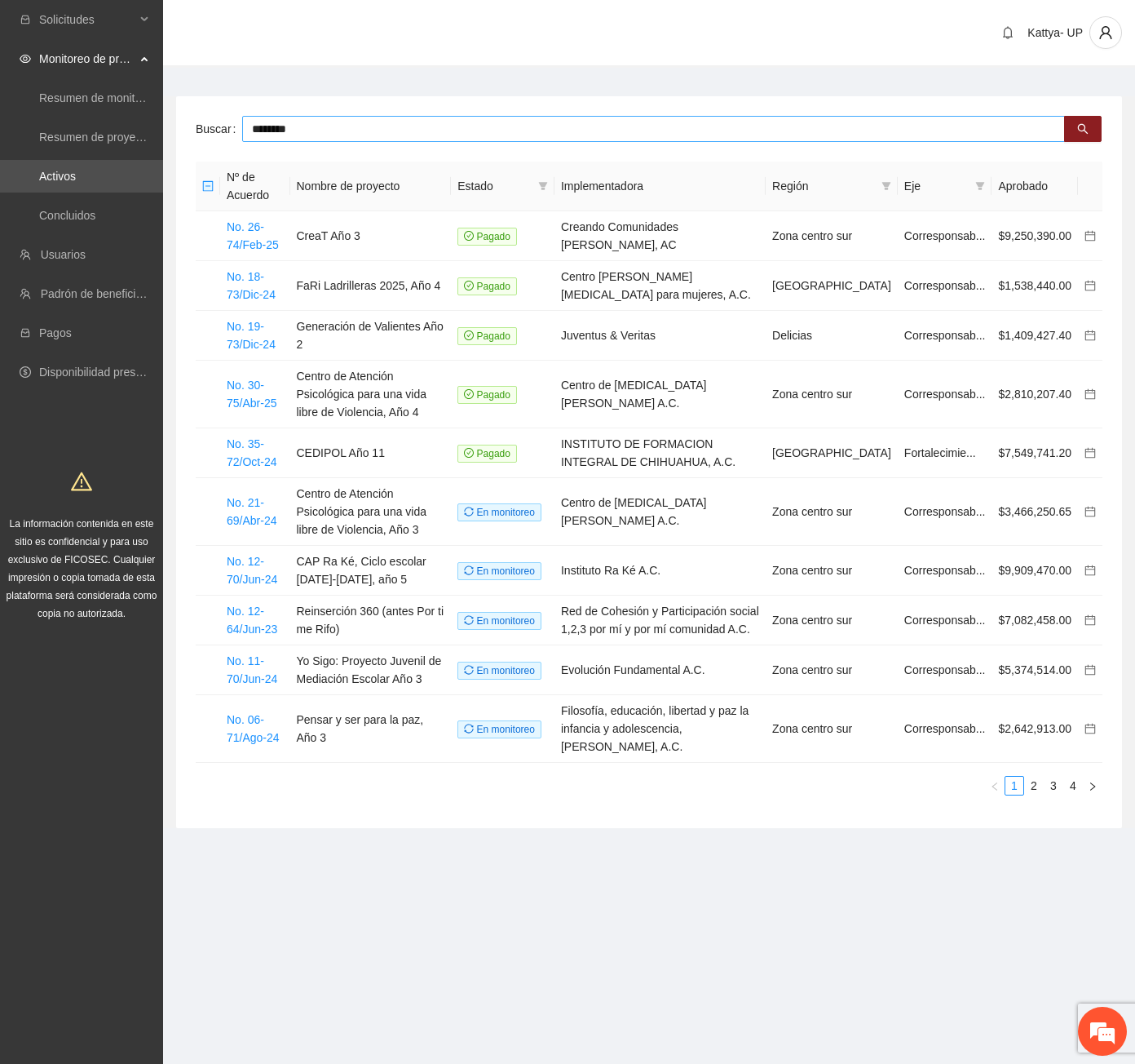
type input "********"
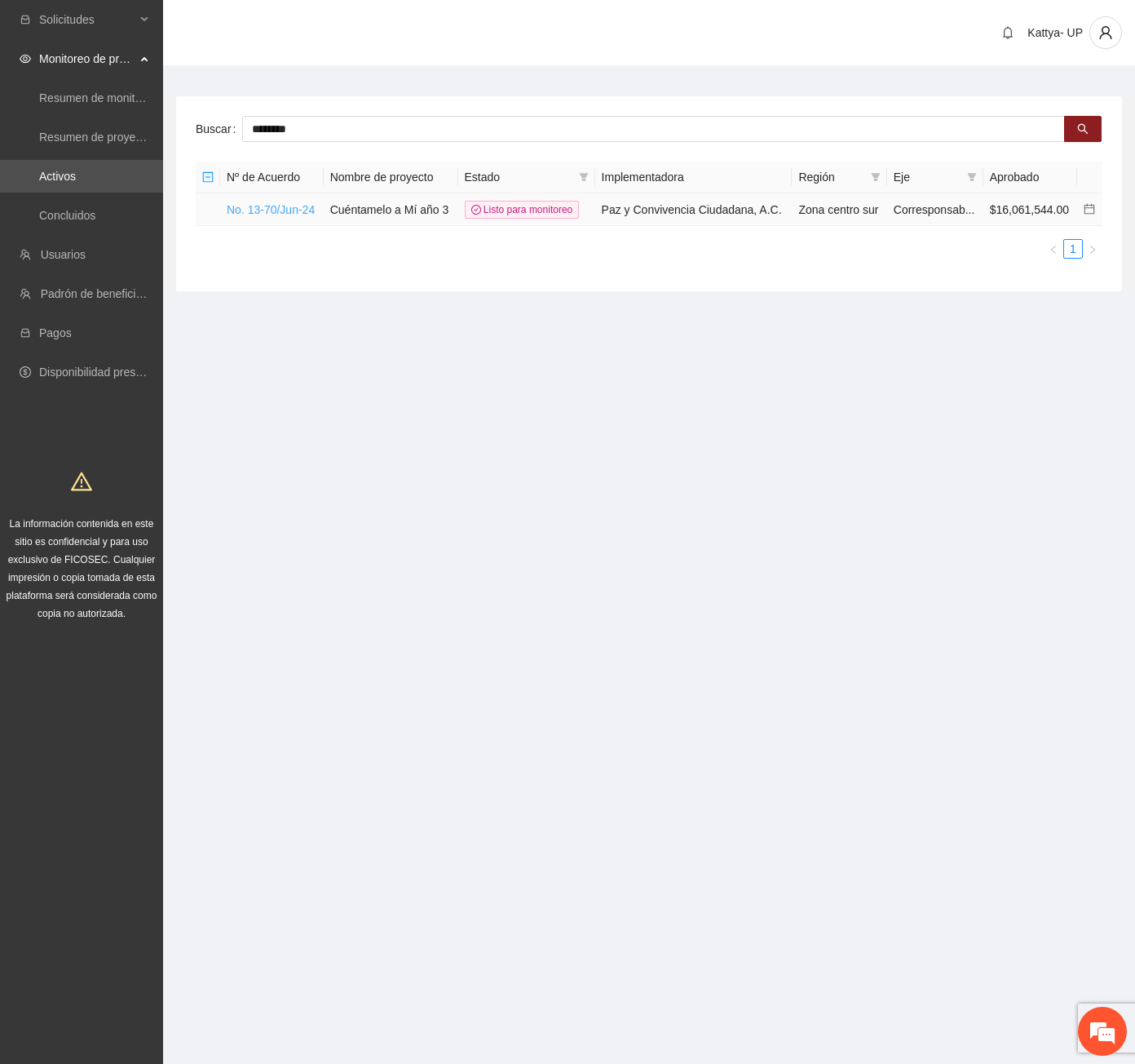
click at [304, 205] on link "No. 13-70/Jun-24" at bounding box center [270, 210] width 88 height 13
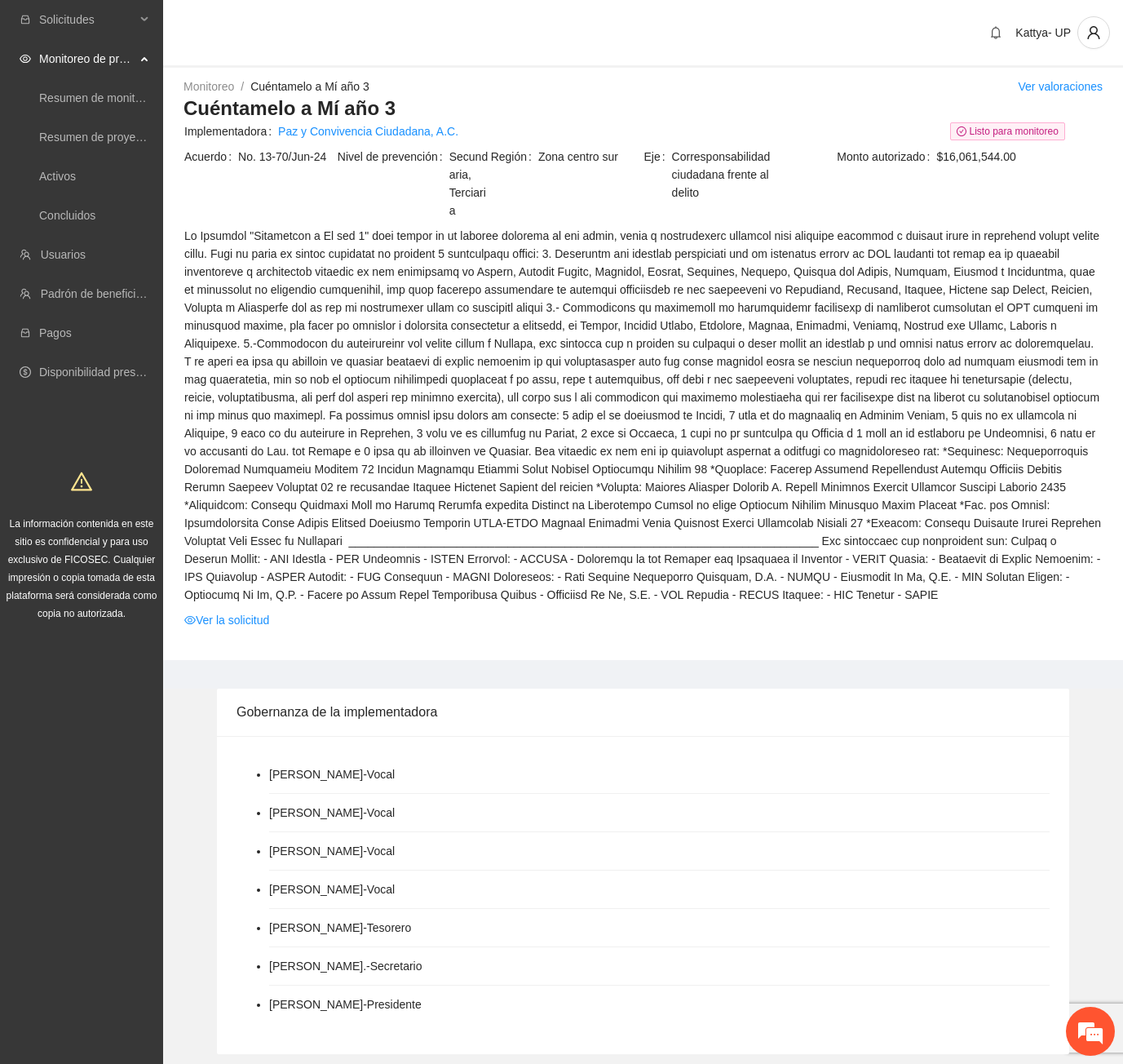
click at [234, 631] on td "Ver la solicitud" at bounding box center [643, 622] width 920 height 25
click at [234, 620] on link "Ver la solicitud" at bounding box center [226, 620] width 84 height 18
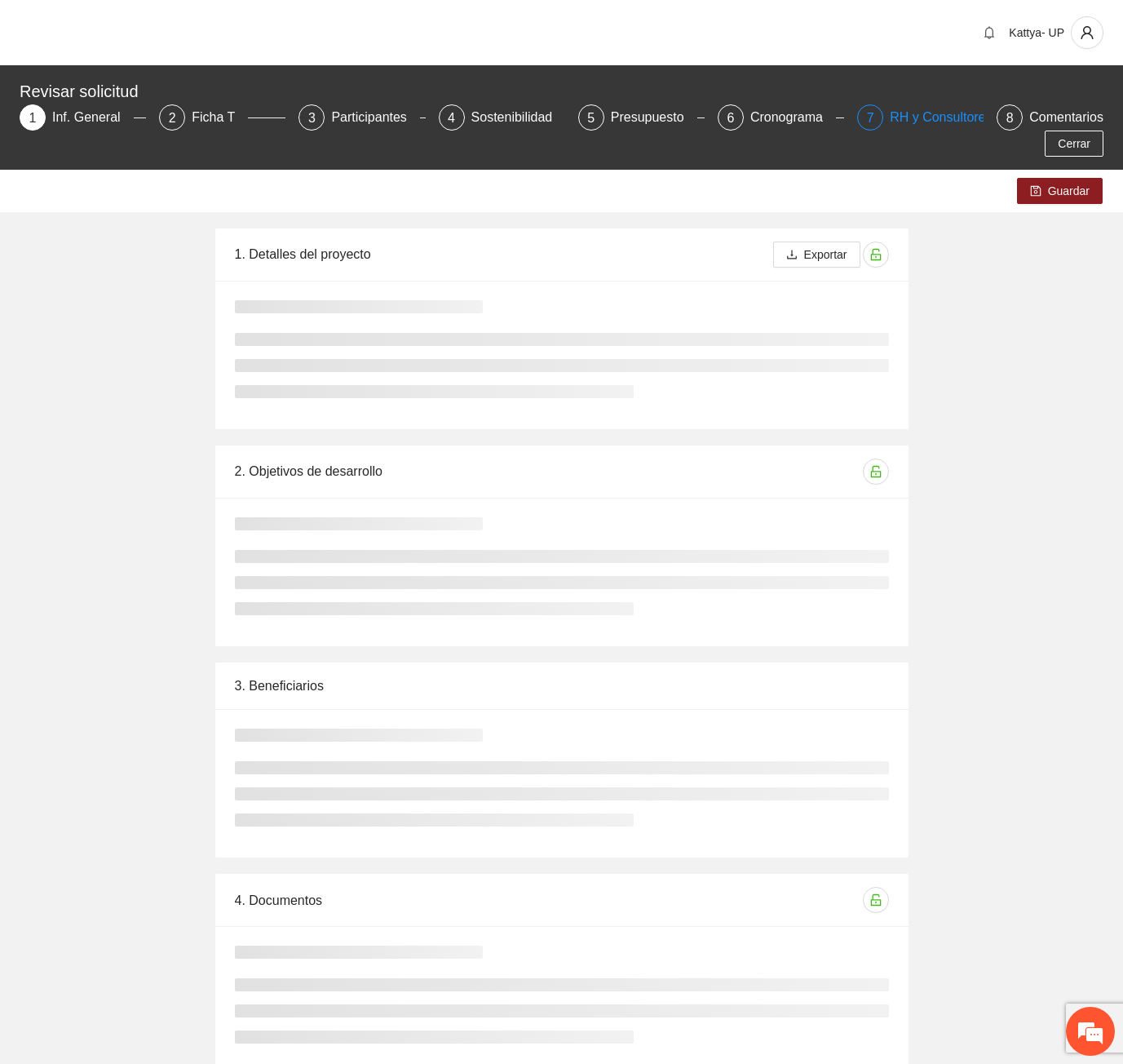
click at [890, 118] on div "RH y Consultores" at bounding box center [948, 117] width 115 height 26
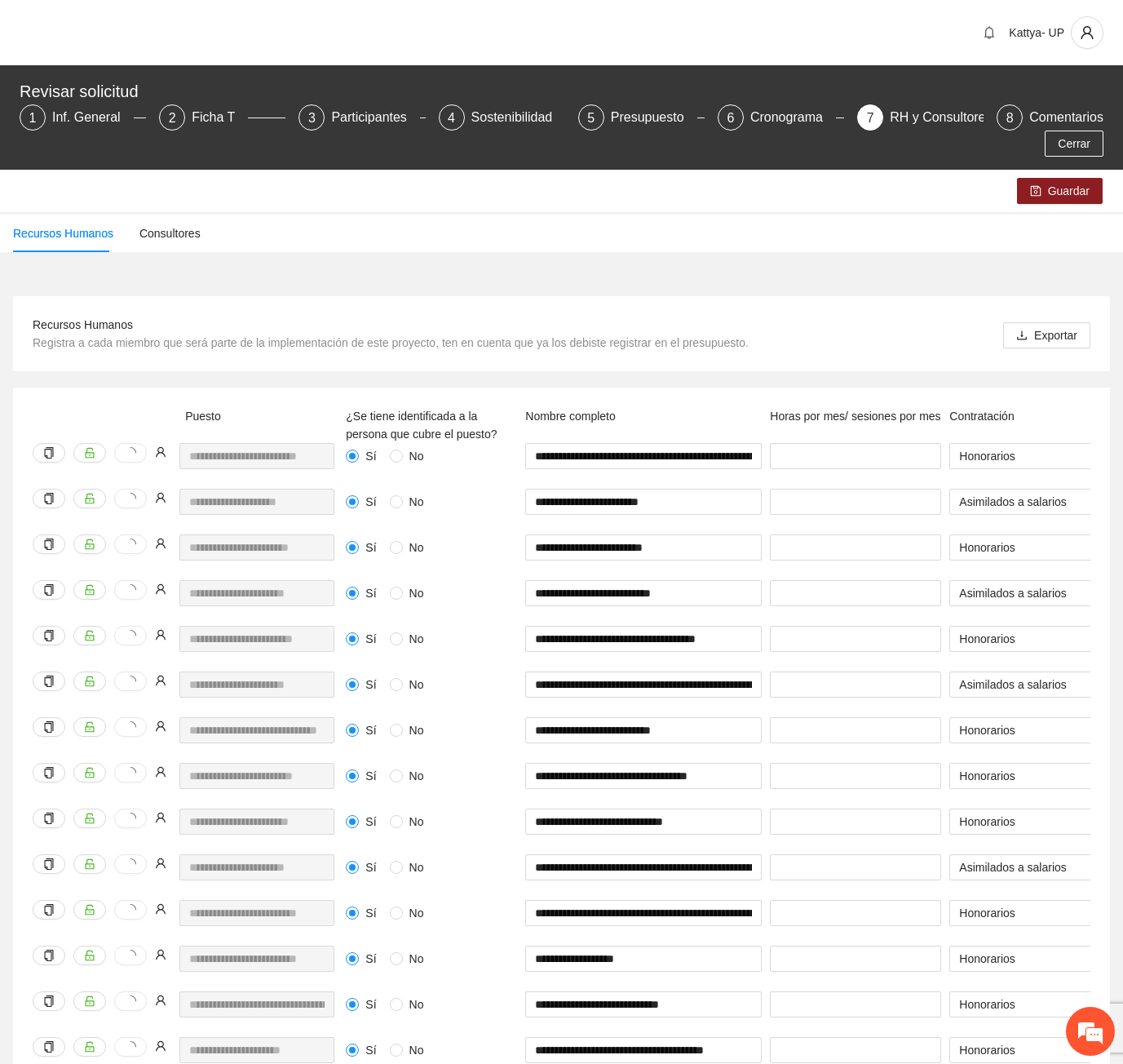
scroll to position [1137, 0]
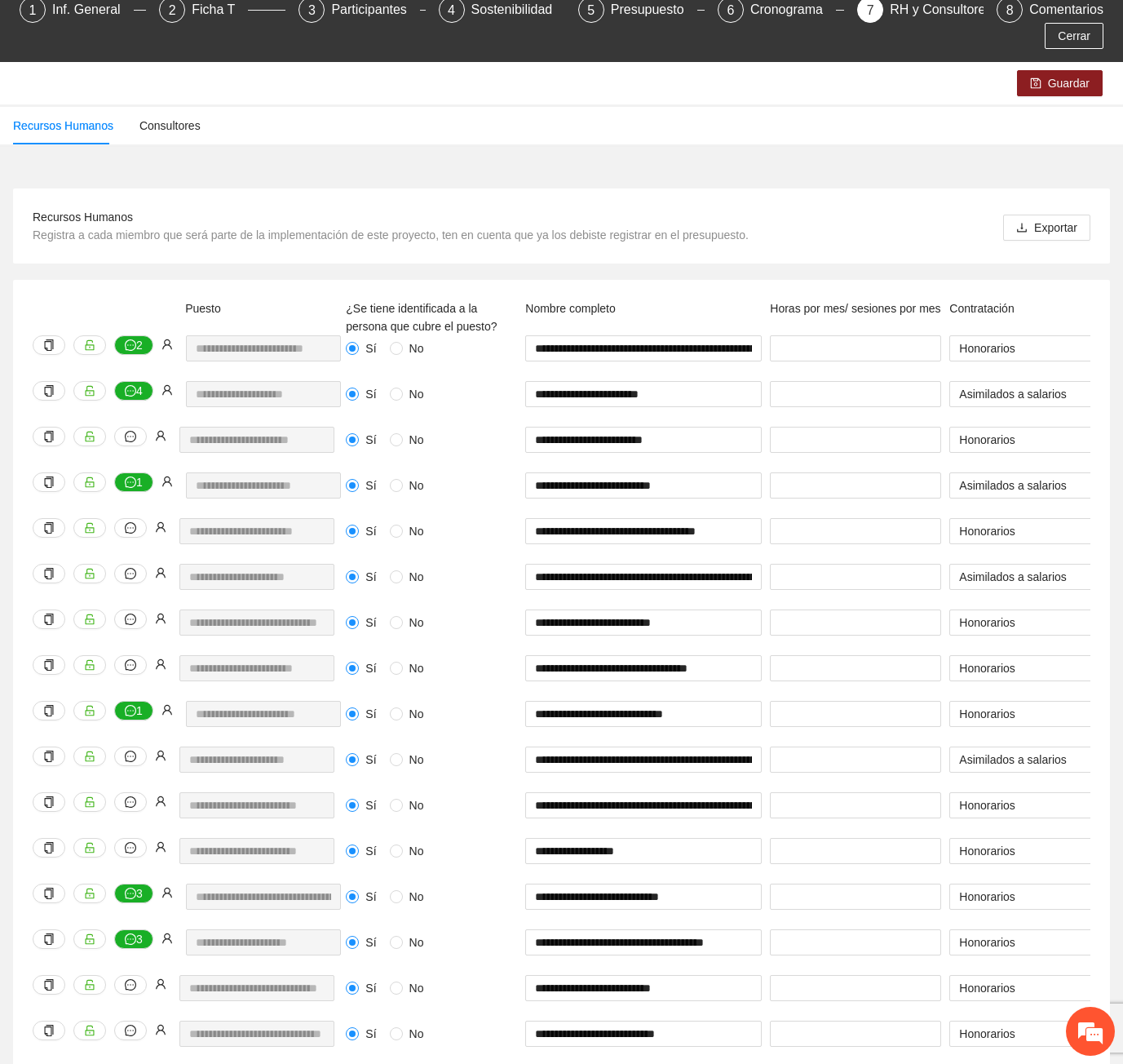
scroll to position [0, 0]
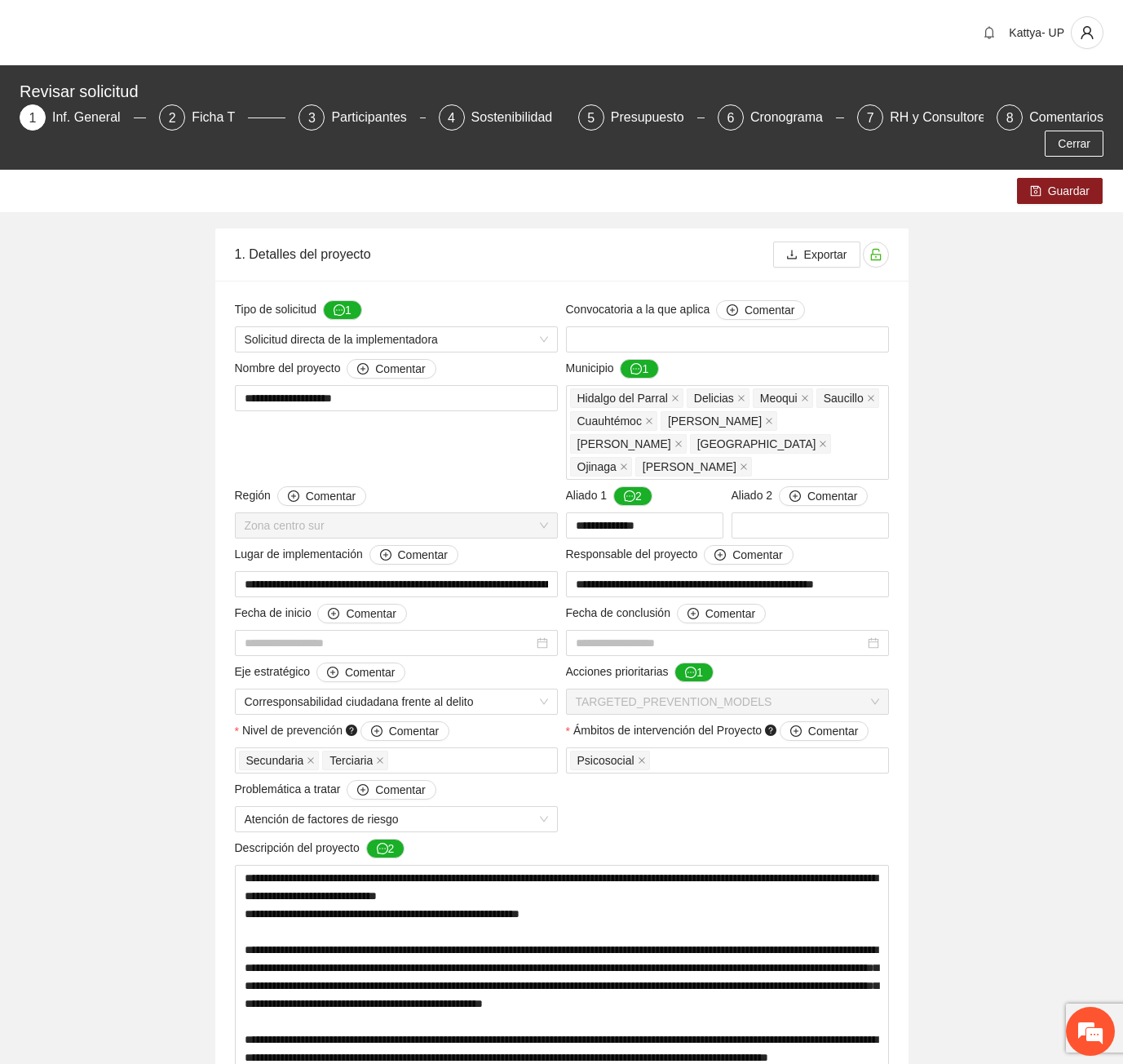
type input "**********"
click at [1084, 134] on span "Cerrar" at bounding box center [1075, 143] width 33 height 18
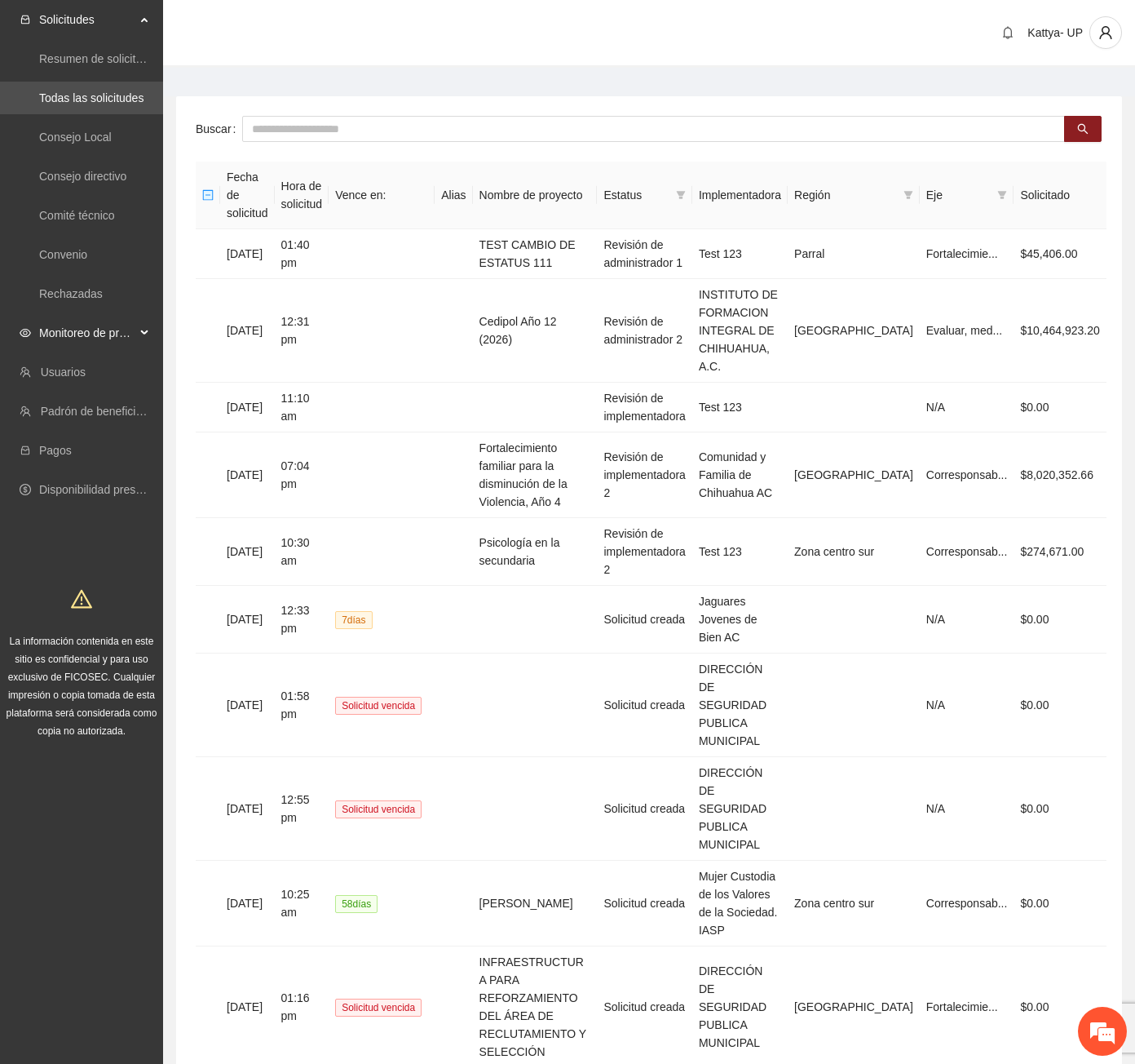
click at [61, 326] on span "Monitoreo de proyectos" at bounding box center [87, 333] width 96 height 33
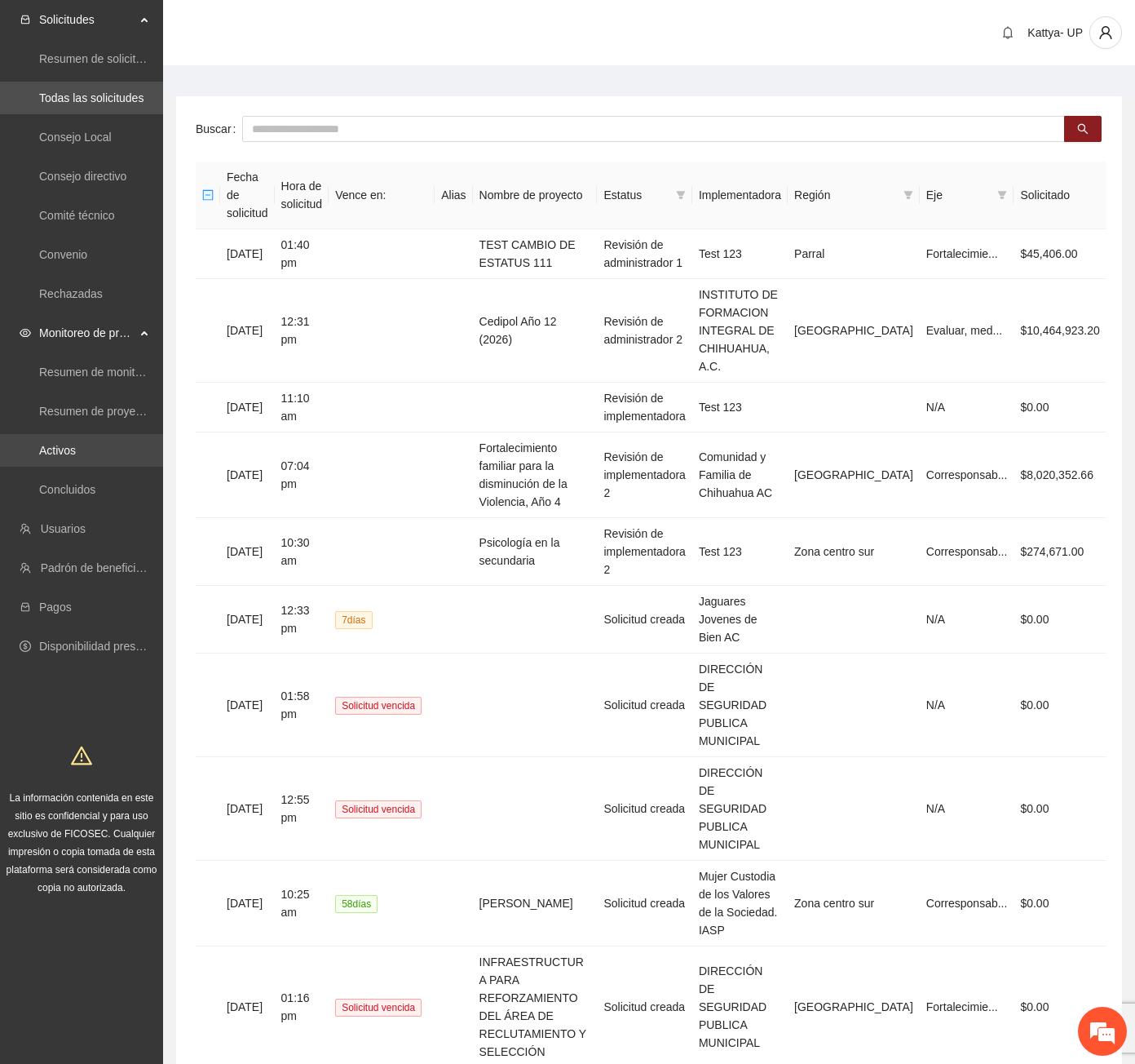
click at [75, 444] on link "Activos" at bounding box center [57, 450] width 37 height 13
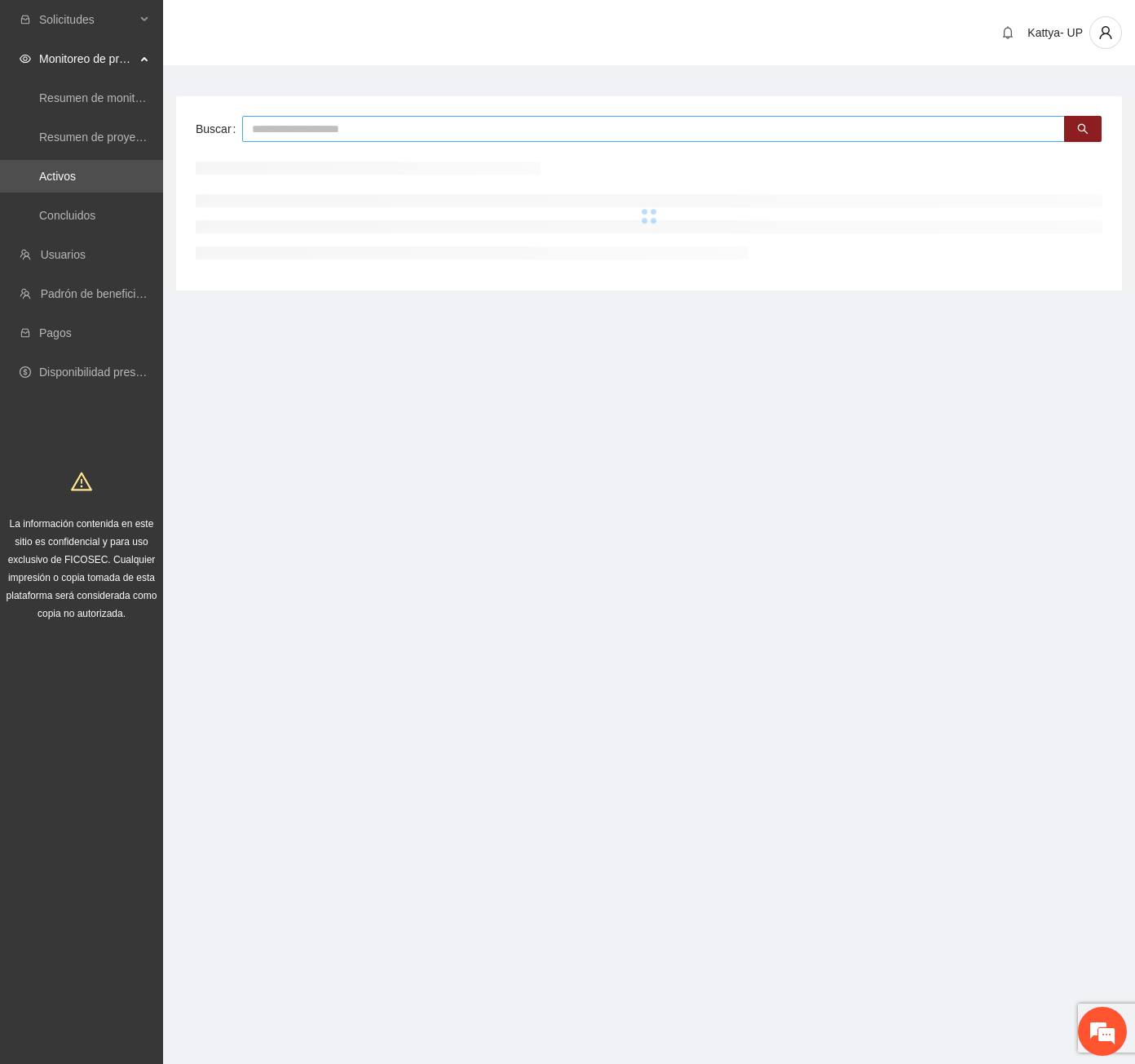
click at [266, 126] on input "text" at bounding box center [654, 129] width 823 height 26
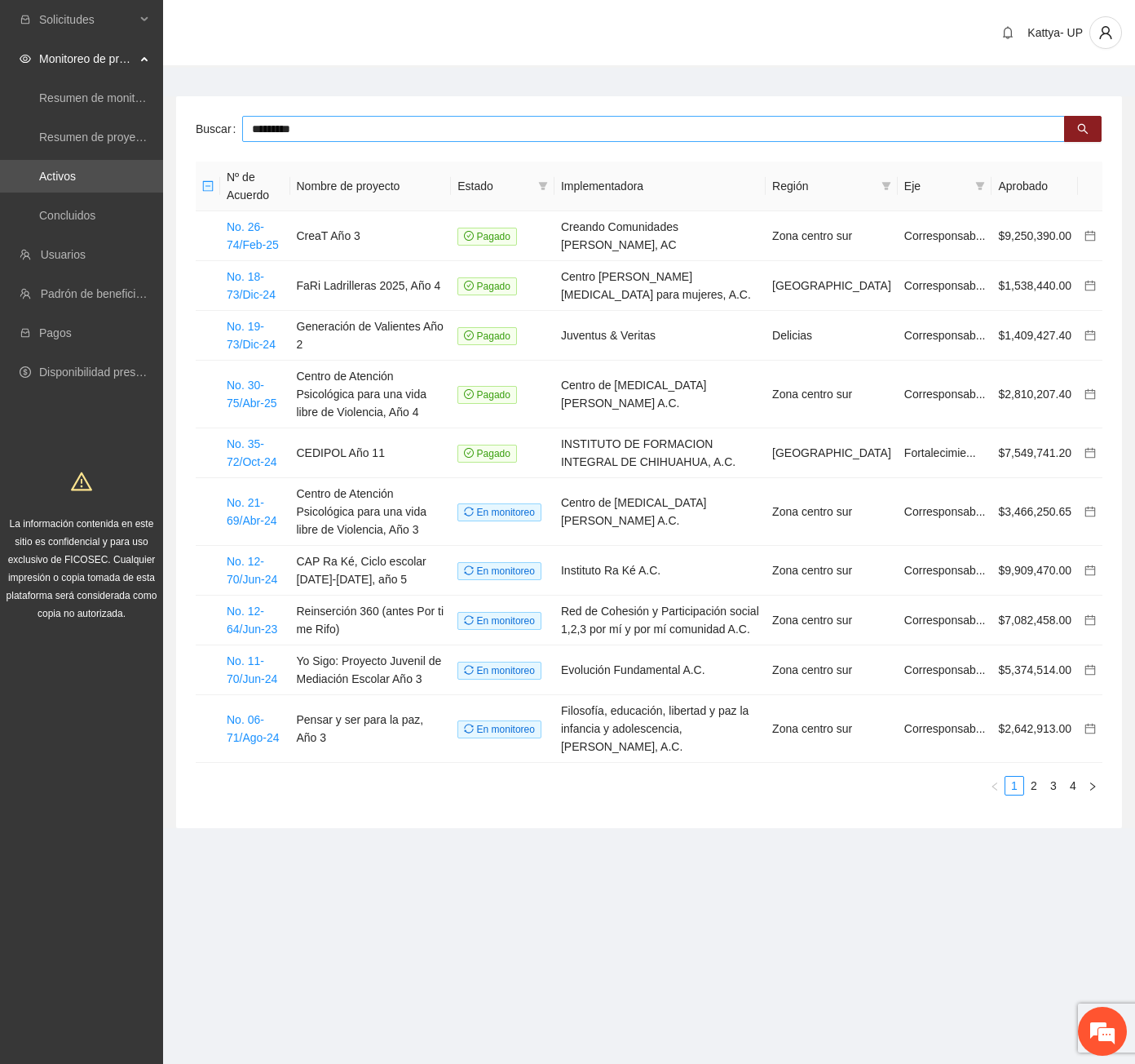
type input "*********"
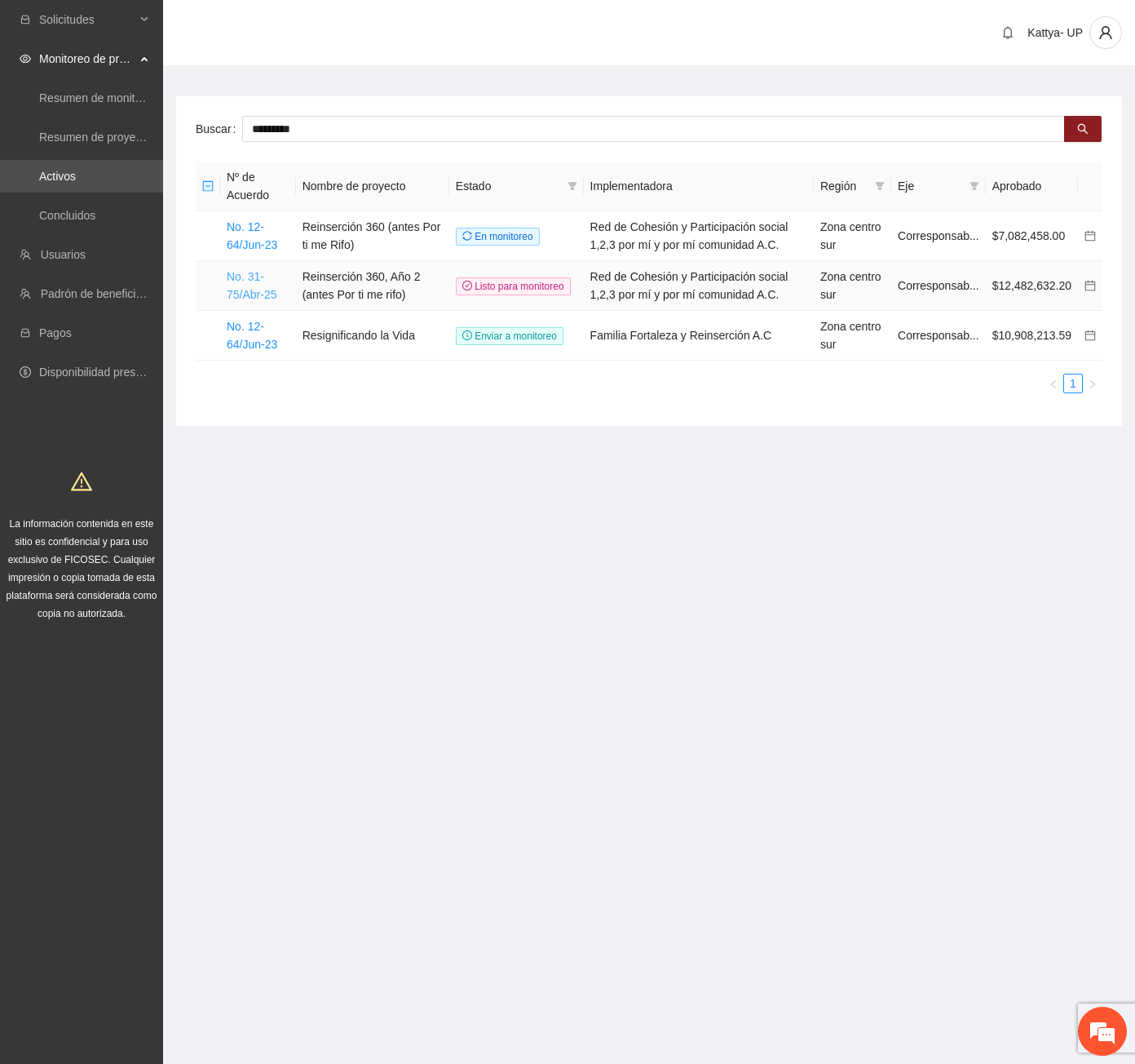
click at [247, 282] on link "No. 31-75/Abr-25" at bounding box center [252, 285] width 50 height 31
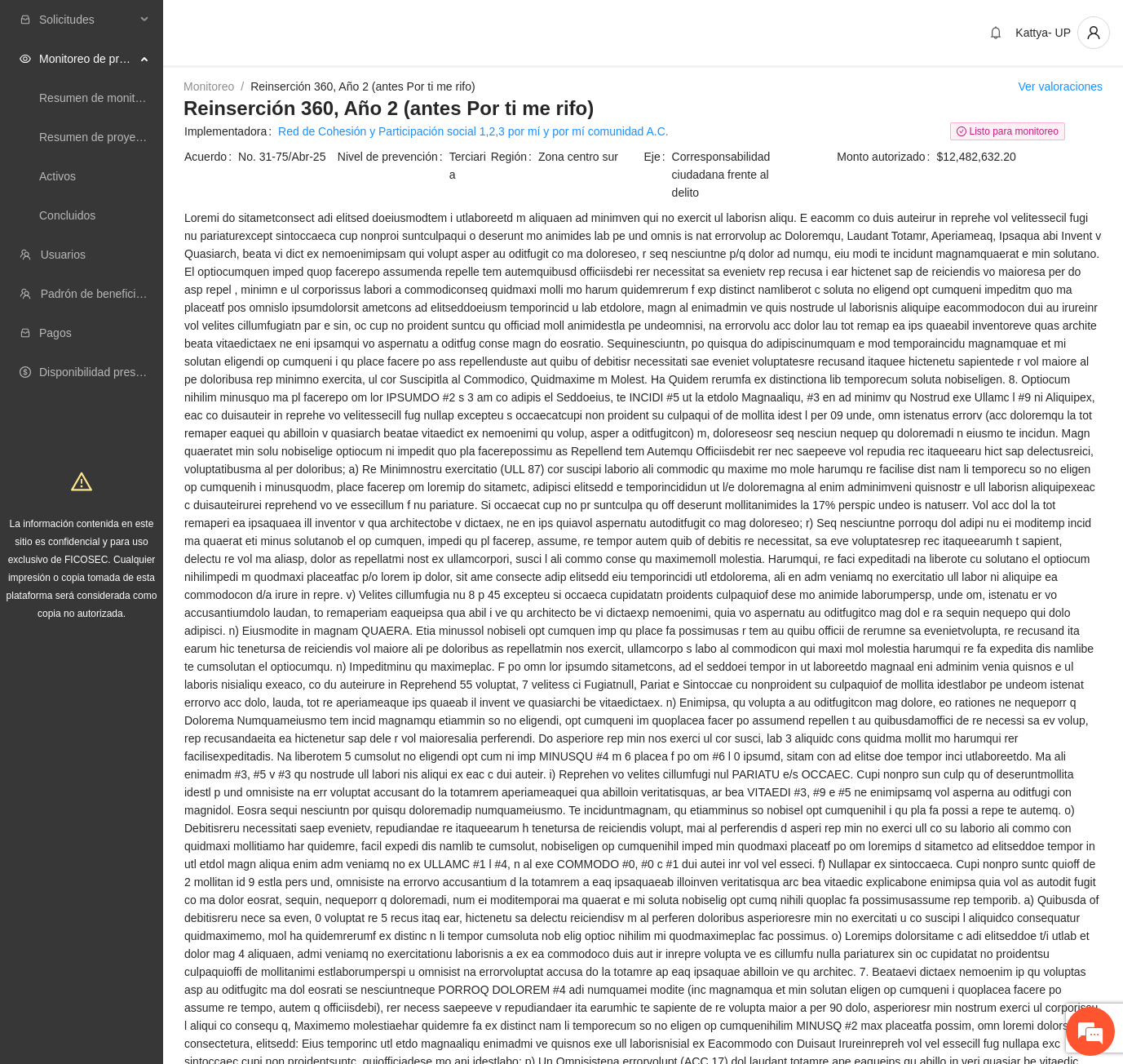
drag, startPoint x: 1039, startPoint y: 354, endPoint x: 1027, endPoint y: 357, distance: 12.4
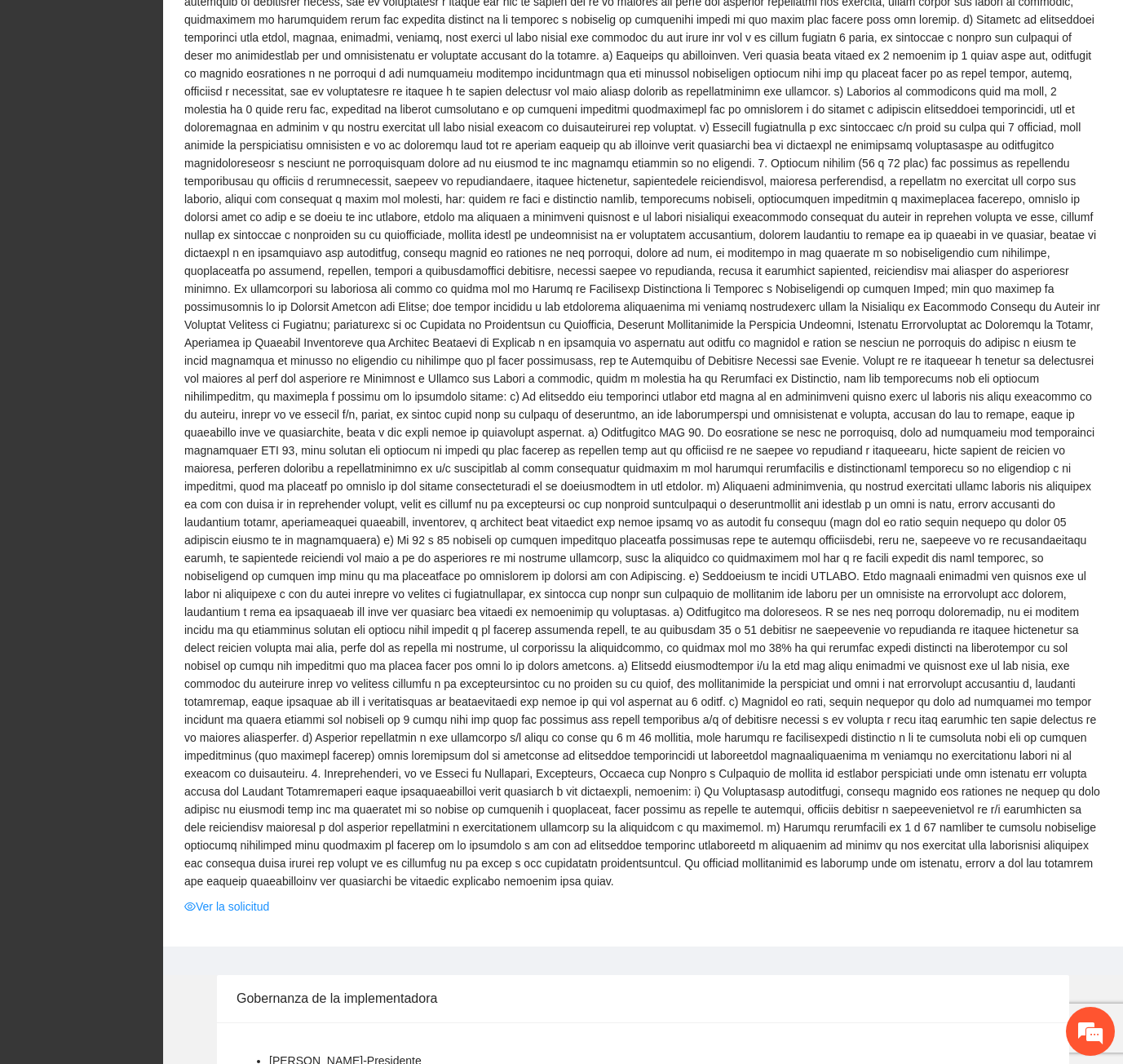
scroll to position [1387, 0]
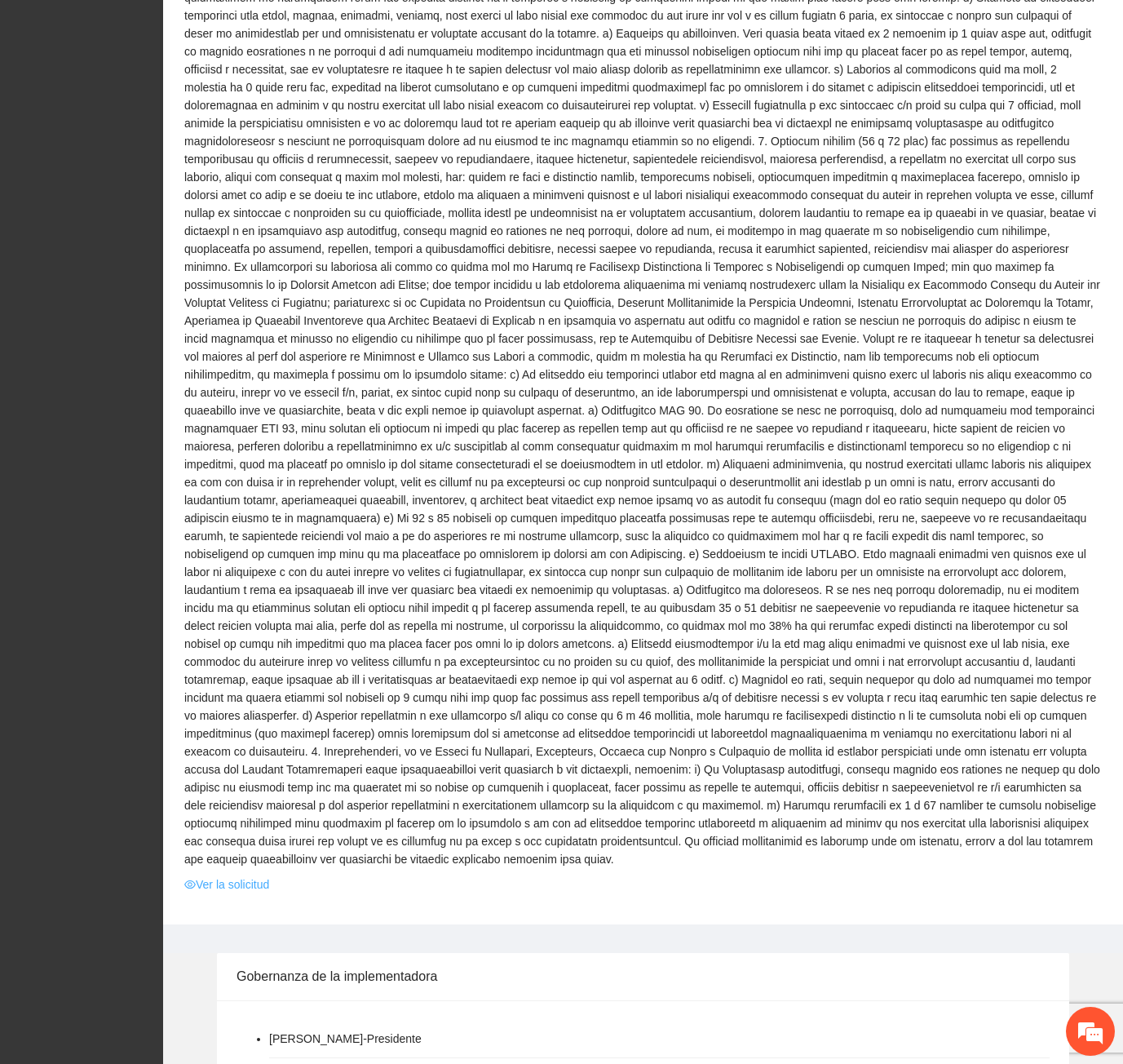
click at [247, 875] on link "Ver la solicitud" at bounding box center [226, 884] width 84 height 18
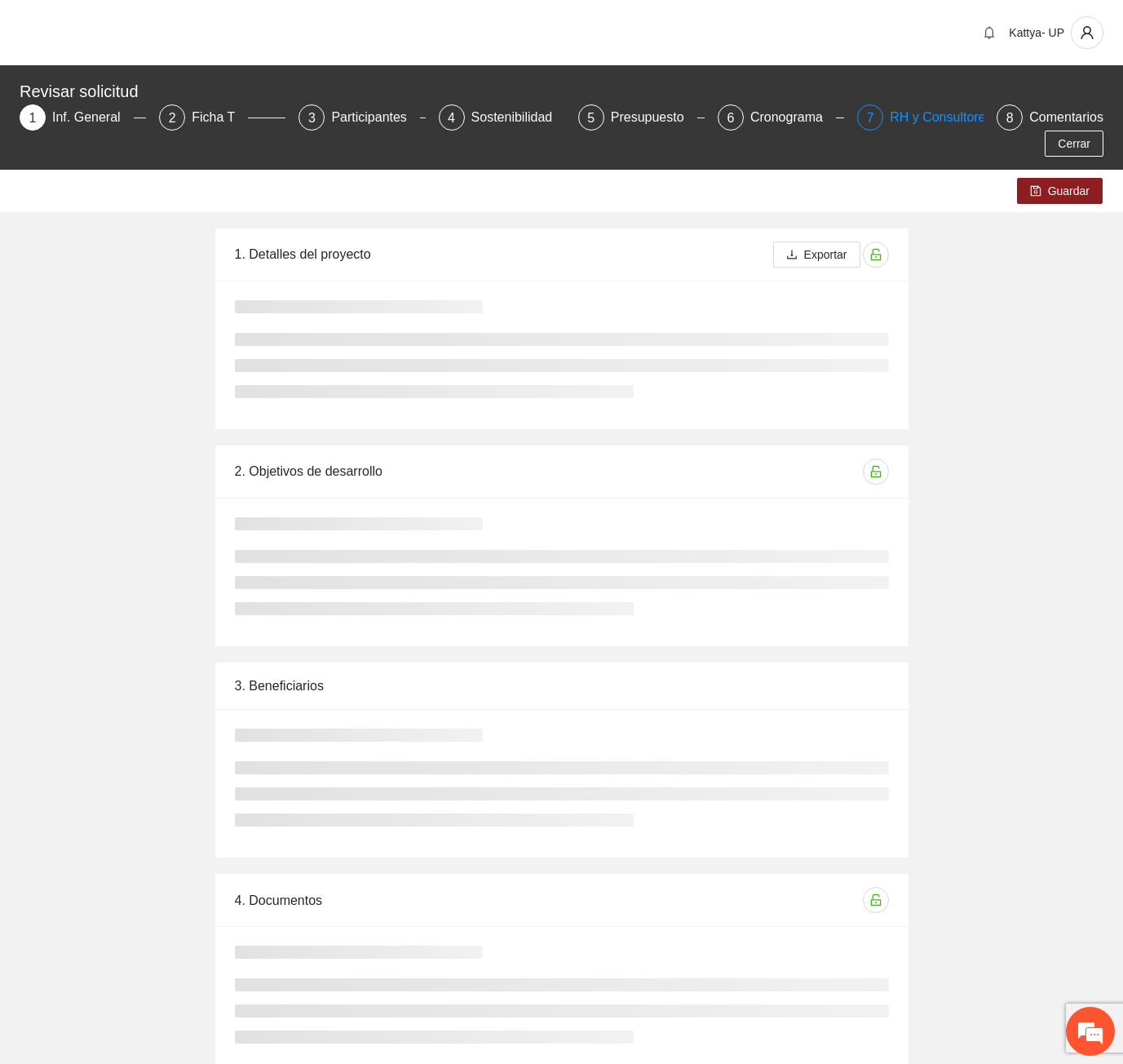
click at [903, 111] on div "RH y Consultores" at bounding box center [948, 117] width 115 height 26
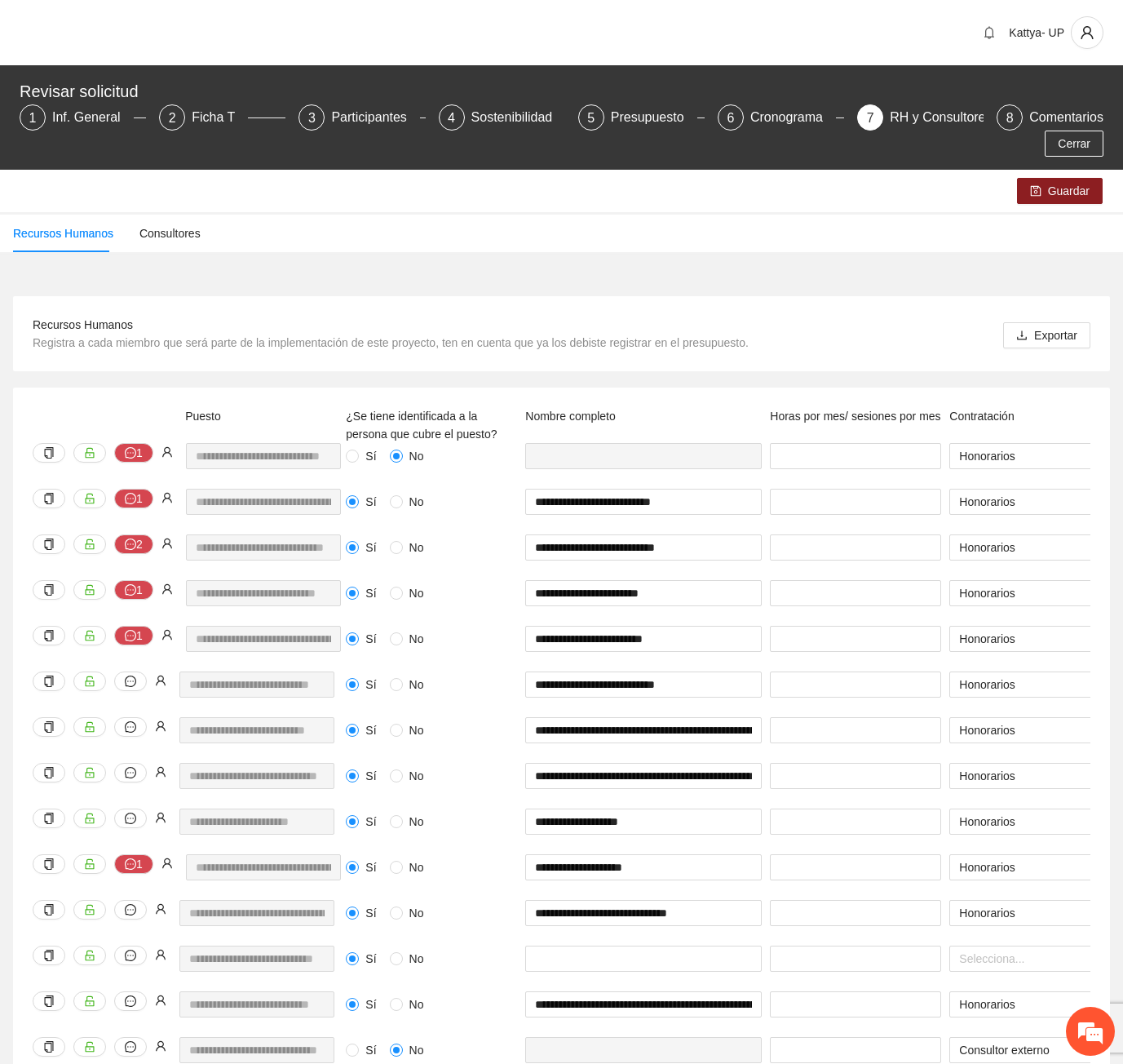
scroll to position [1268, 0]
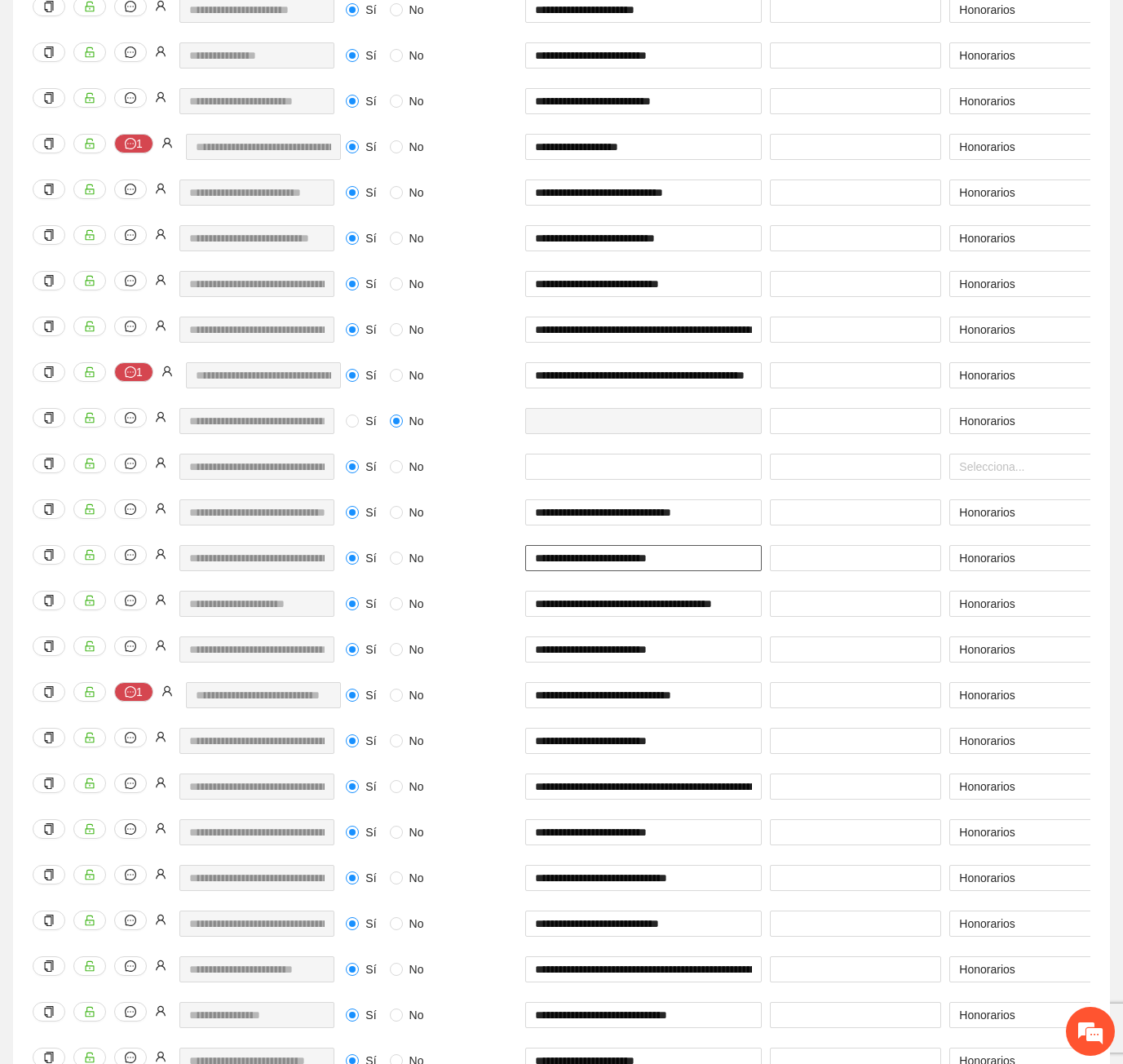
click at [605, 545] on input "**********" at bounding box center [643, 558] width 237 height 26
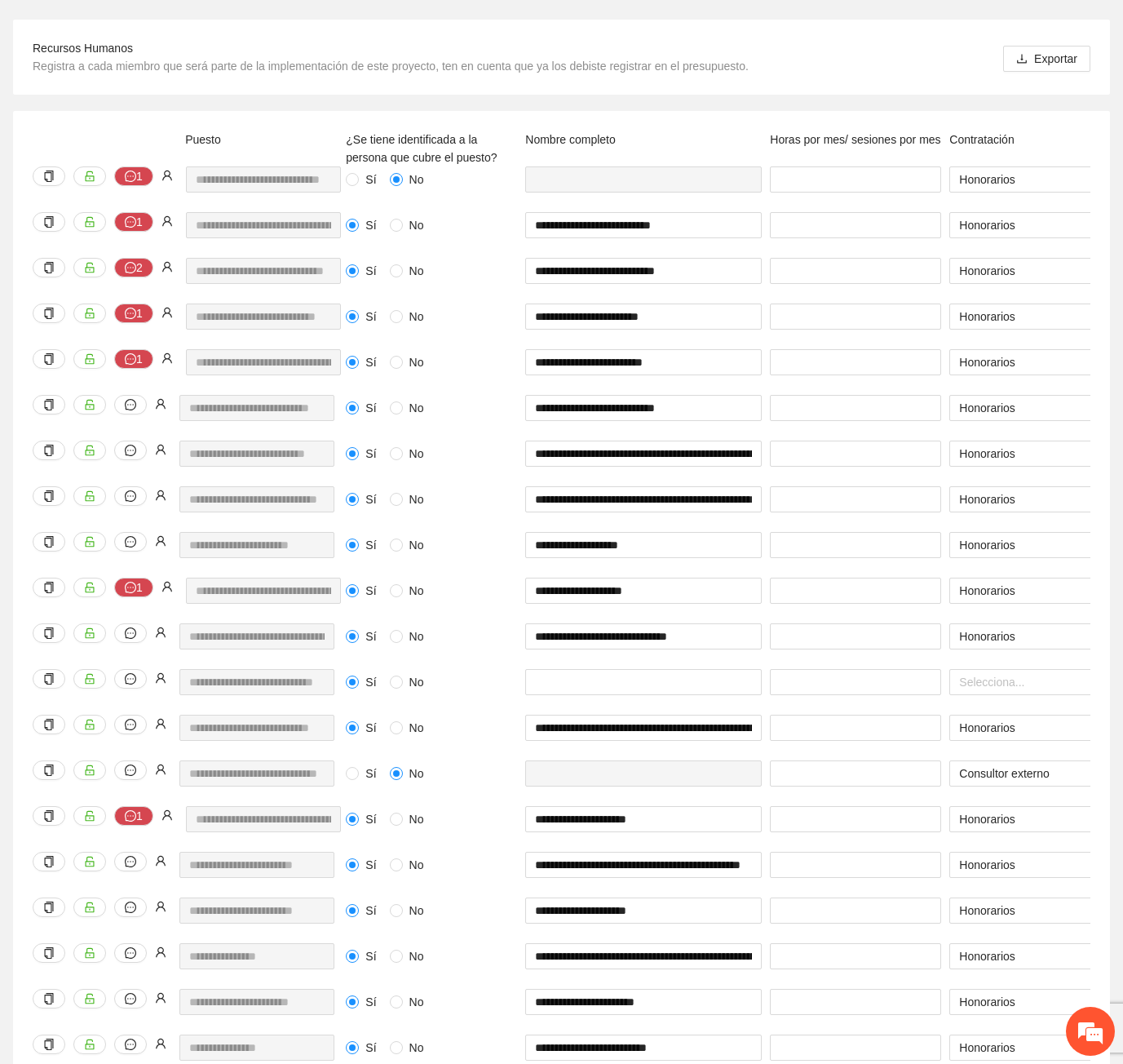
scroll to position [0, 0]
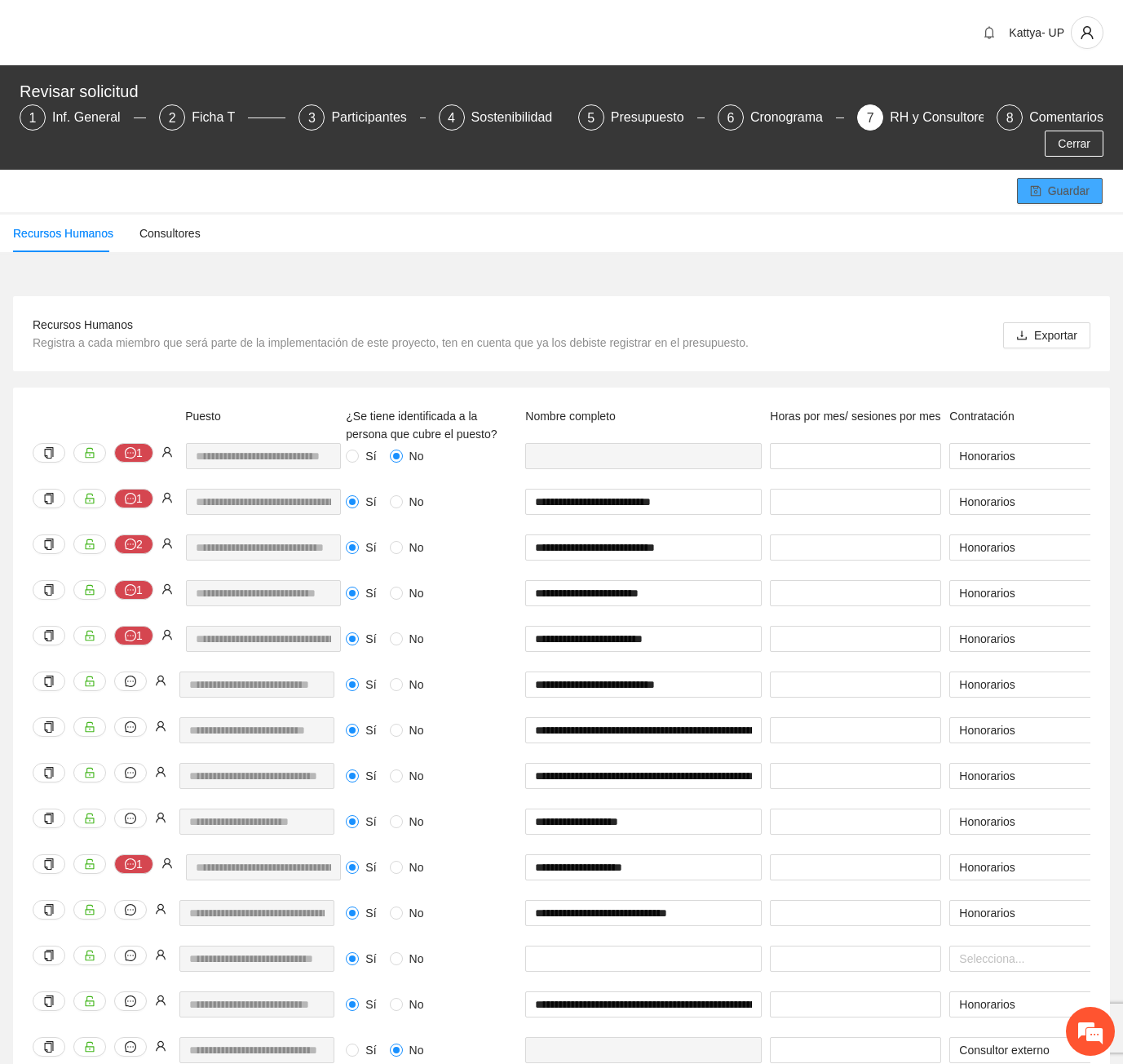
type input "**********"
click at [1048, 178] on button "Guardar" at bounding box center [1060, 191] width 85 height 26
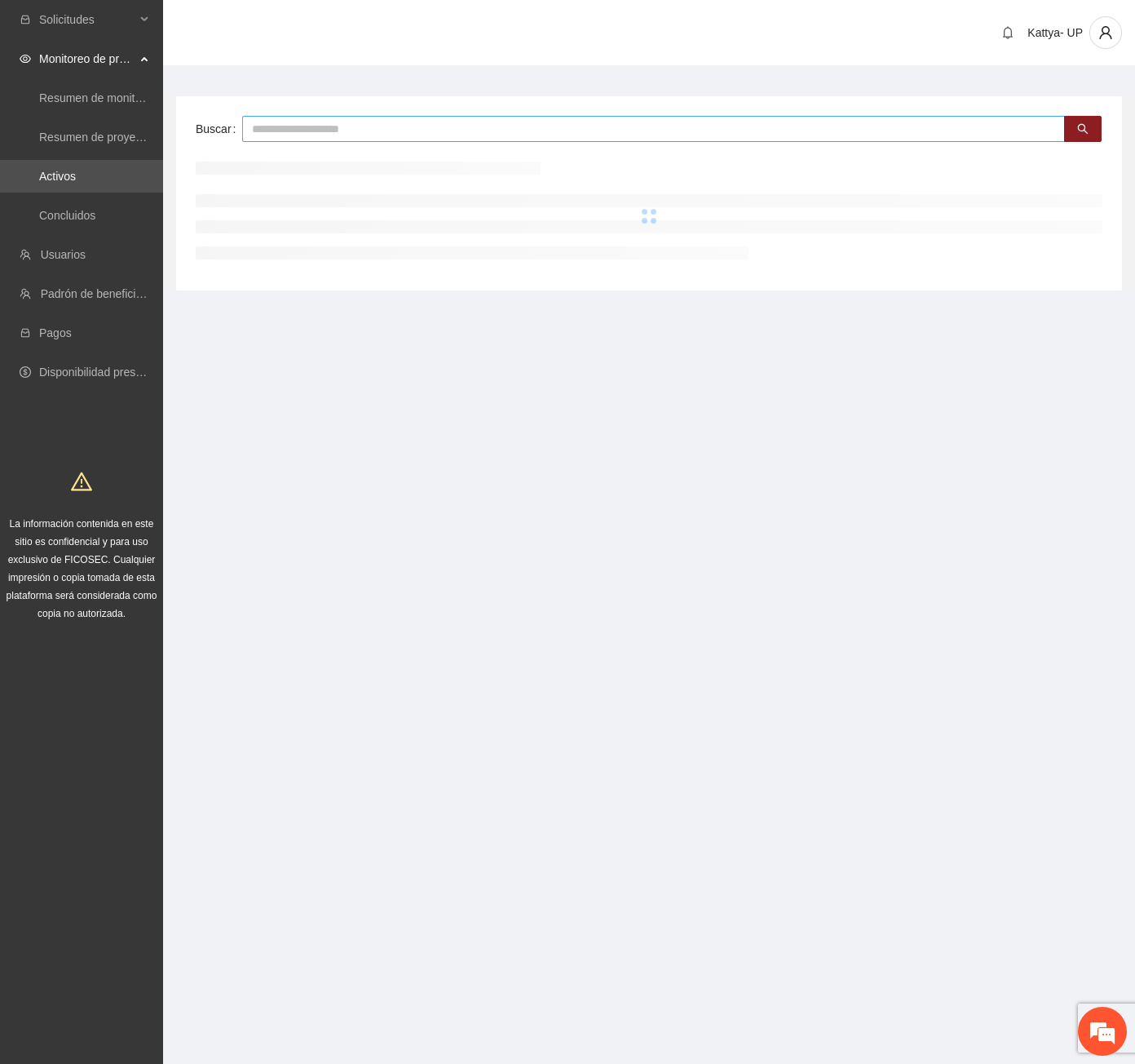
click at [350, 125] on input "text" at bounding box center [654, 129] width 823 height 26
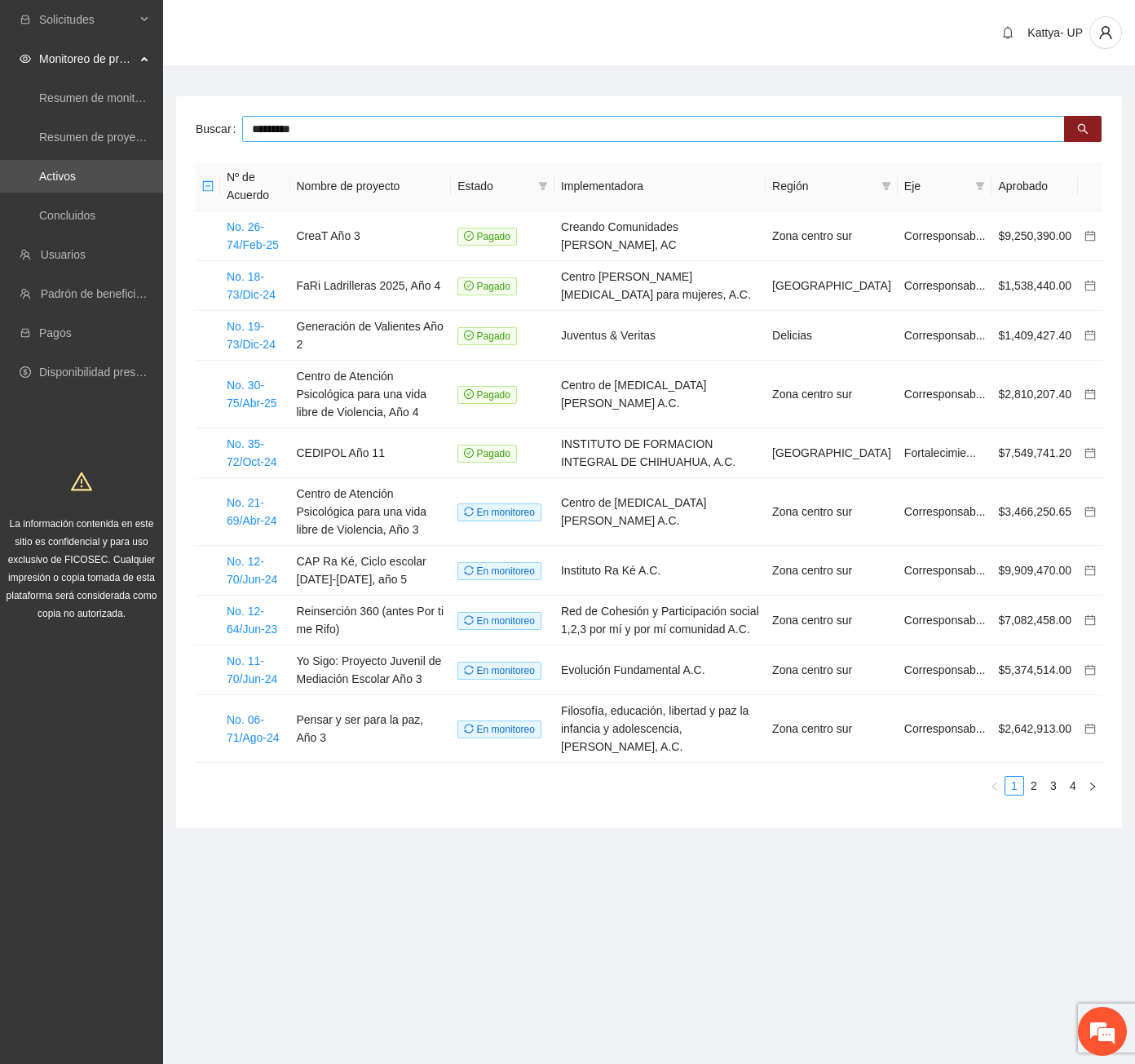
type input "*********"
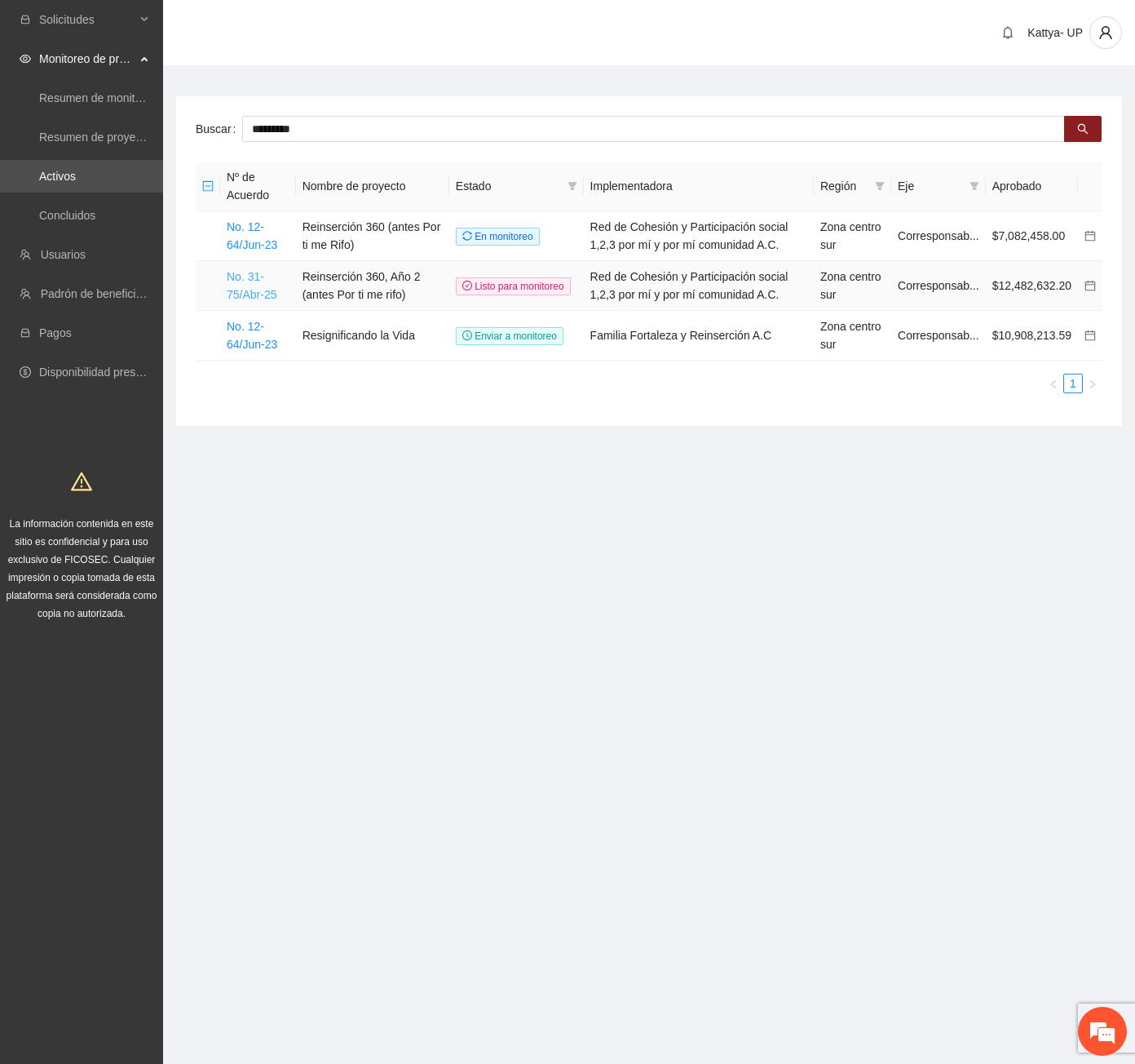
click at [257, 289] on link "No. 31-75/Abr-25" at bounding box center [252, 285] width 50 height 31
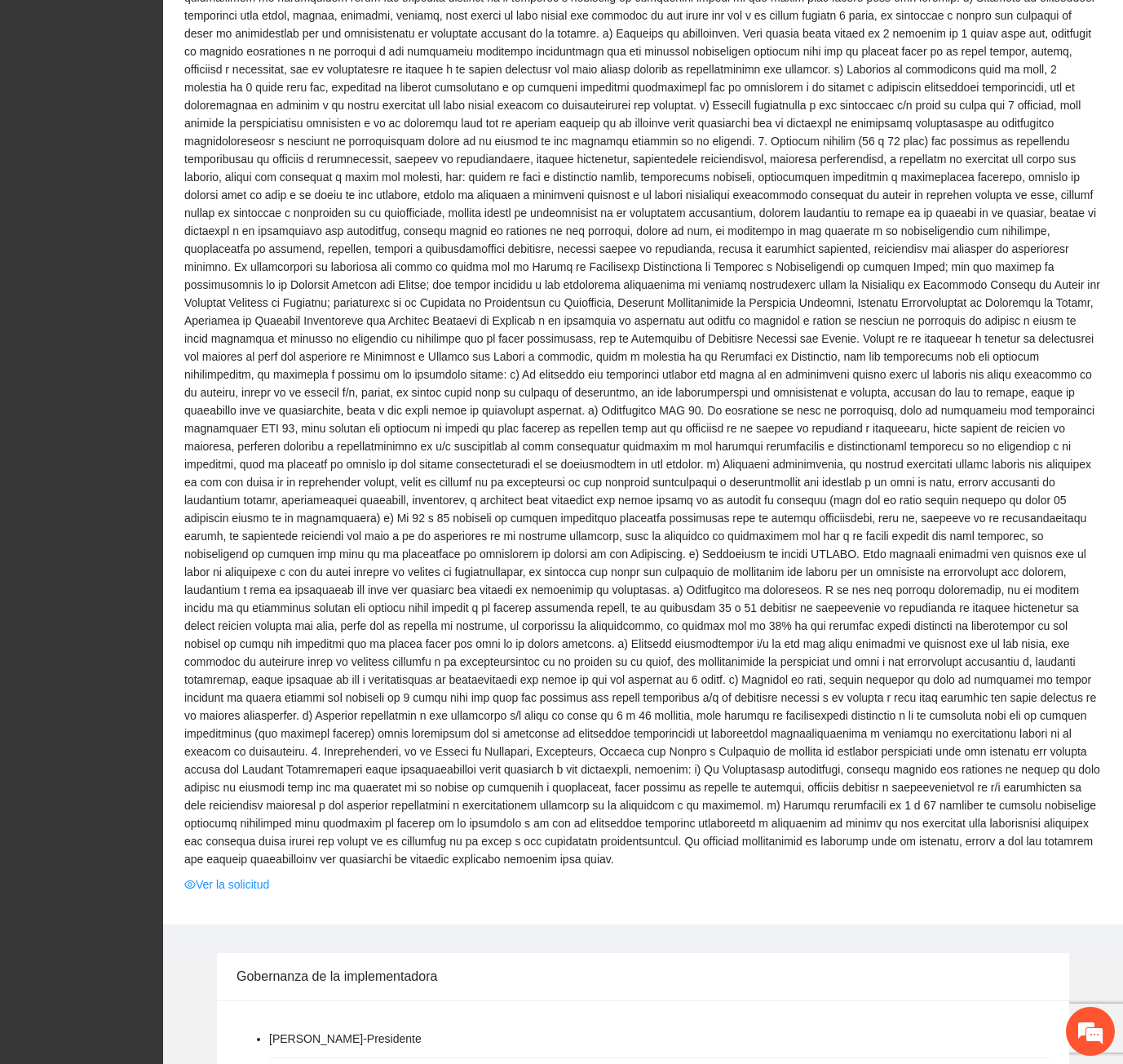
scroll to position [1713, 0]
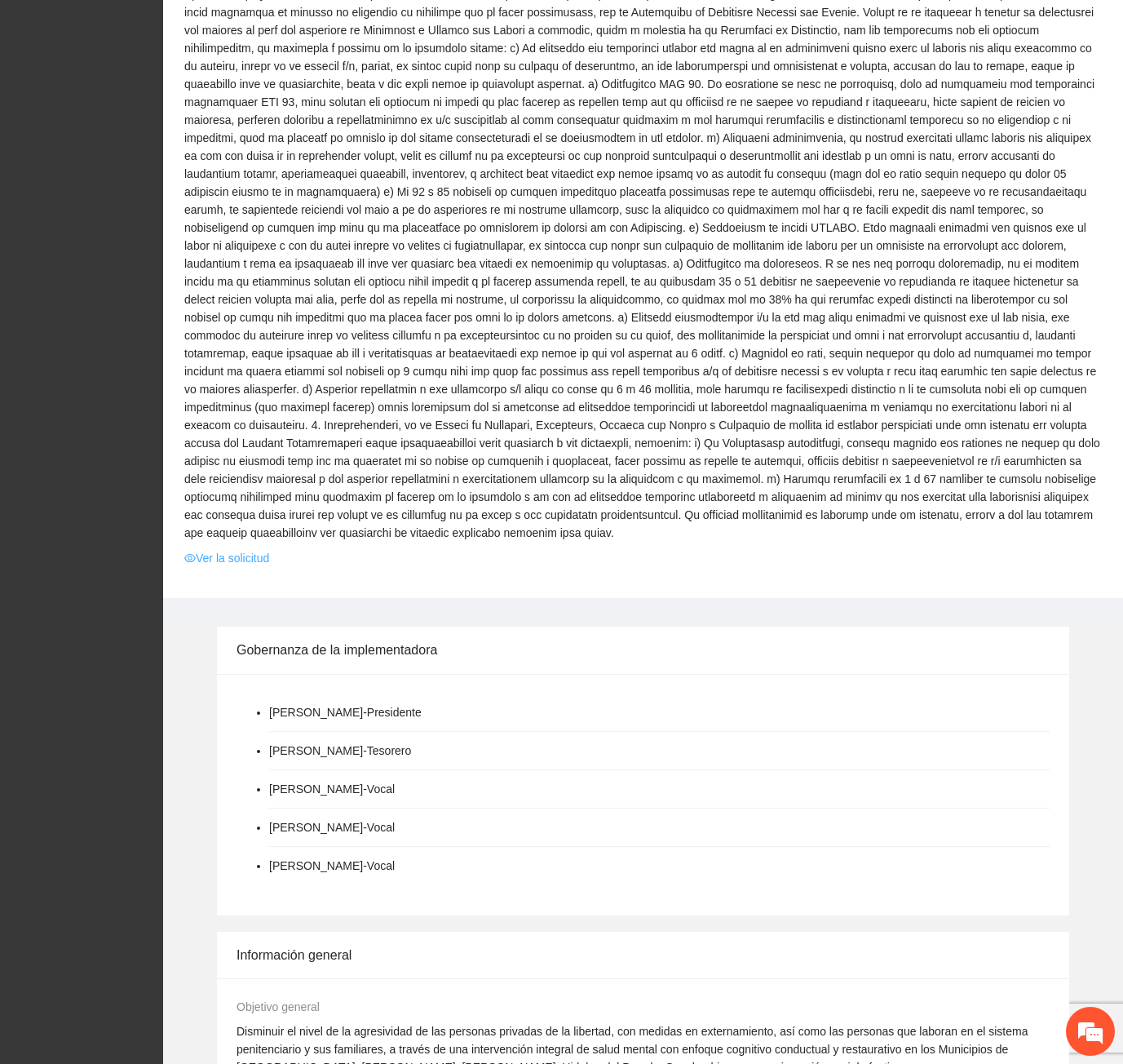
click at [242, 549] on link "Ver la solicitud" at bounding box center [226, 558] width 84 height 18
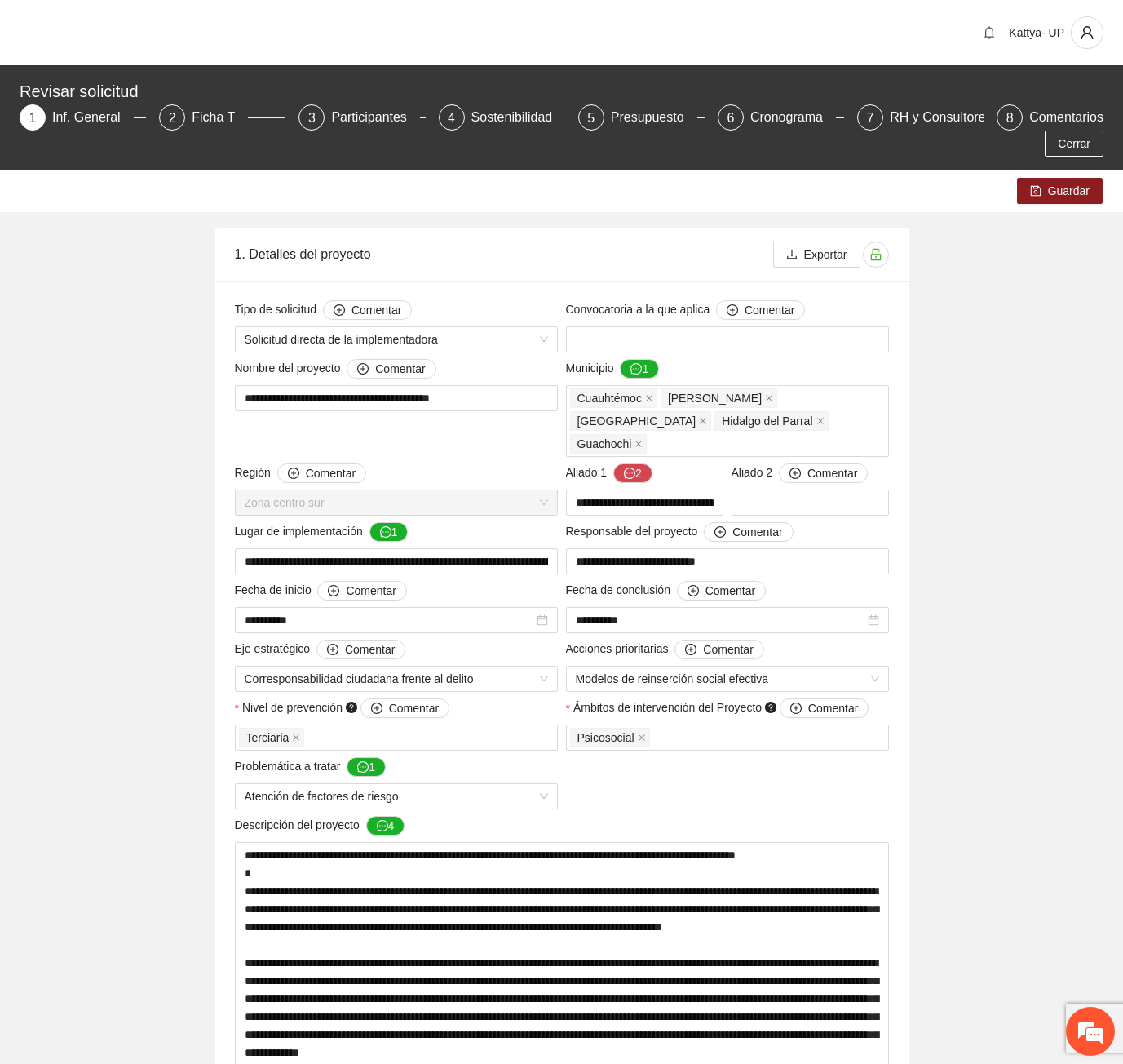
click at [839, 92] on div "Revisar solicitud" at bounding box center [557, 92] width 1075 height 26
click at [890, 110] on div "RH y Consultores" at bounding box center [948, 117] width 115 height 26
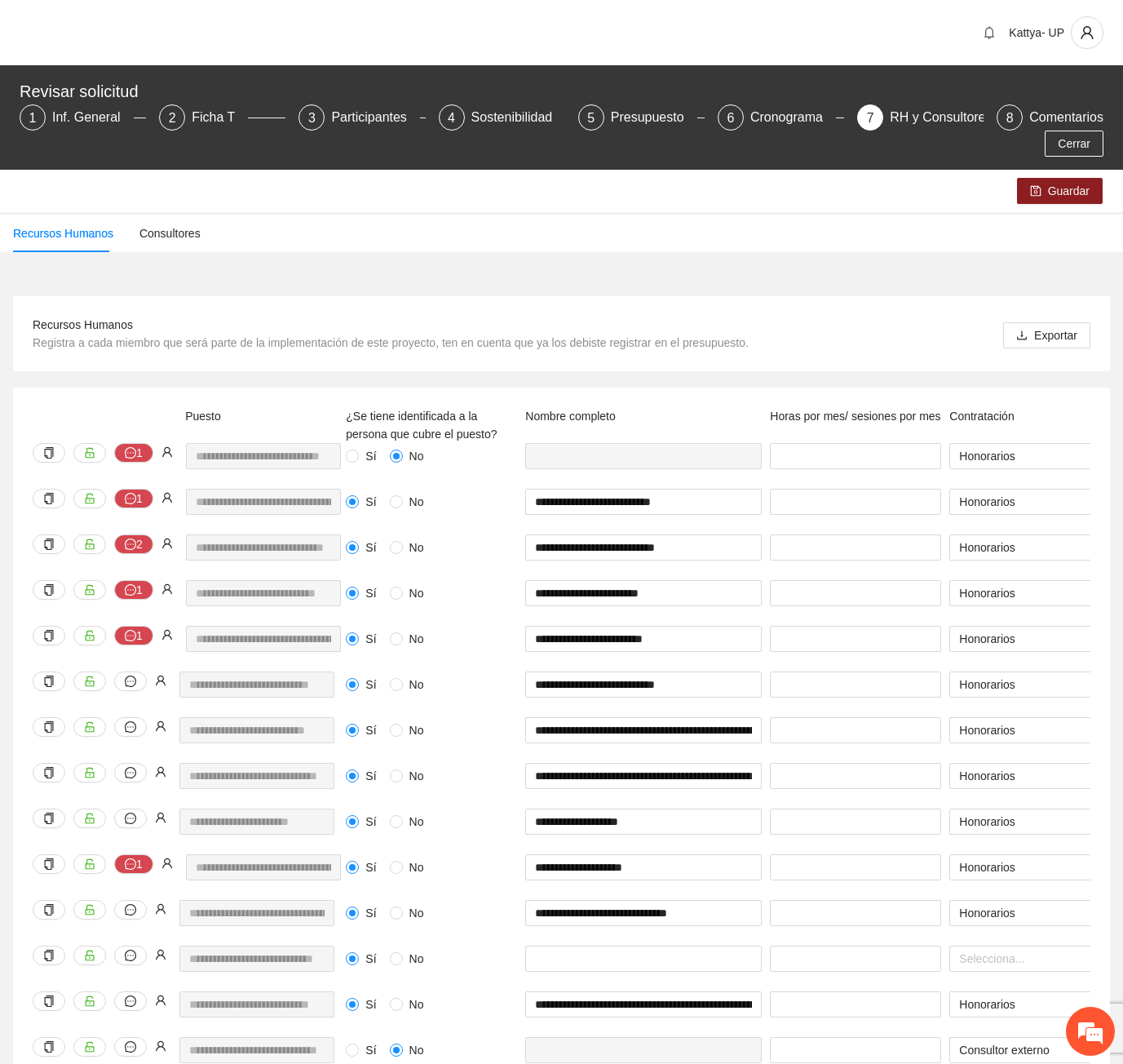
scroll to position [1268, 0]
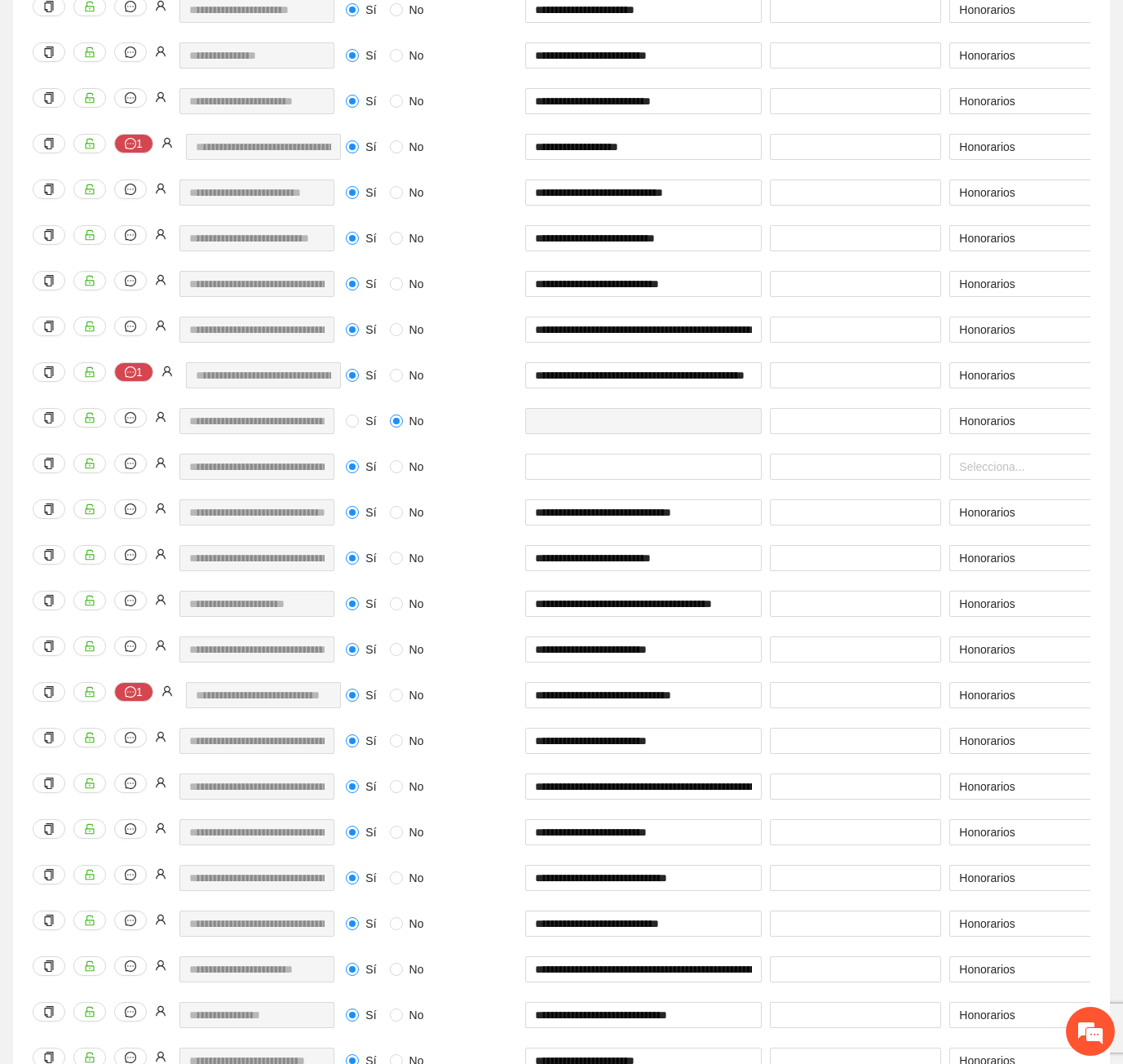
click at [1110, 513] on div "**********" at bounding box center [562, 407] width 1123 height 2815
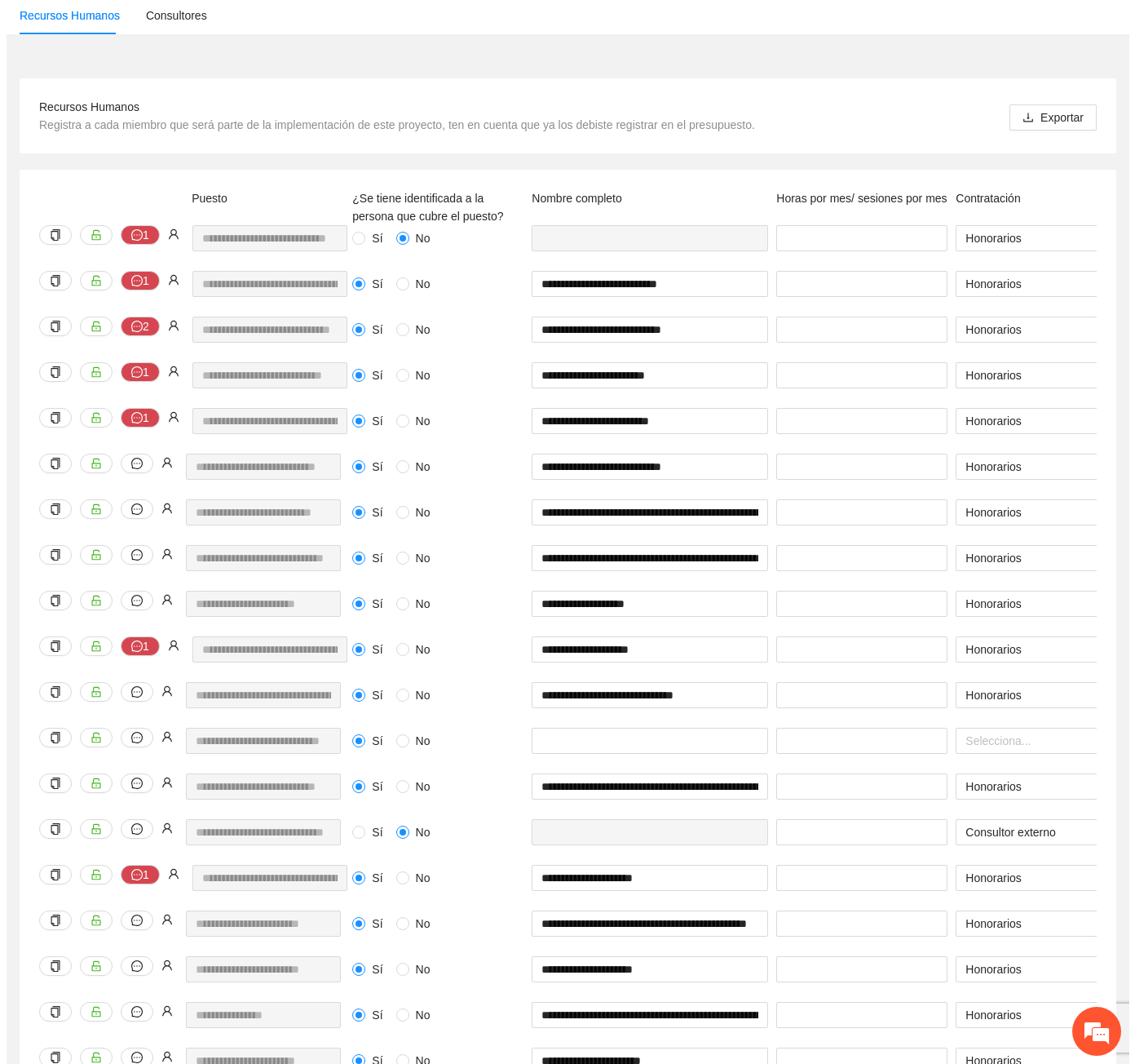
scroll to position [0, 0]
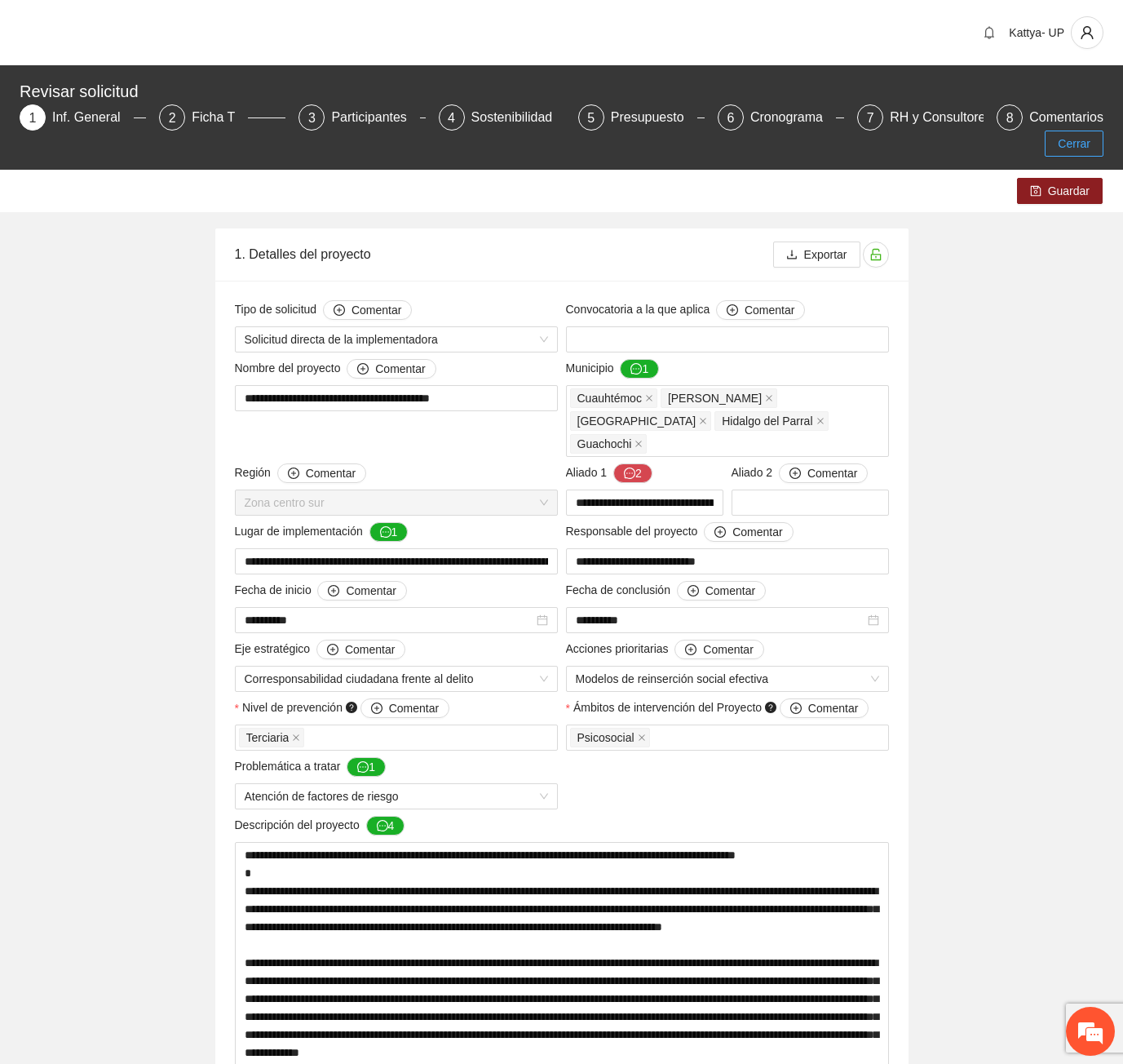
click at [1067, 134] on span "Cerrar" at bounding box center [1075, 143] width 33 height 18
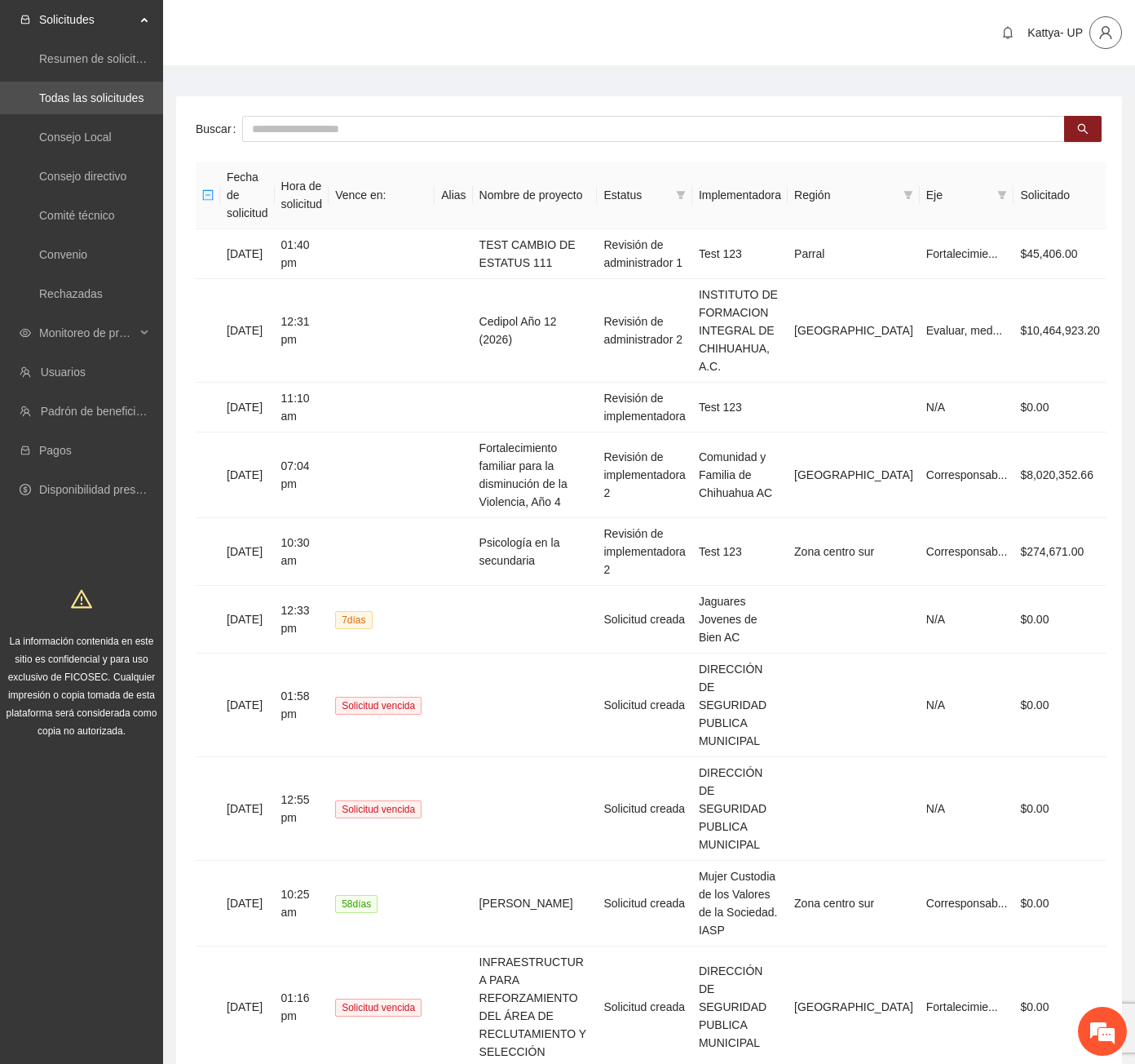
click at [1109, 33] on icon "user" at bounding box center [1105, 33] width 15 height 15
click at [1075, 96] on span "Cerrar sesión" at bounding box center [1063, 94] width 102 height 18
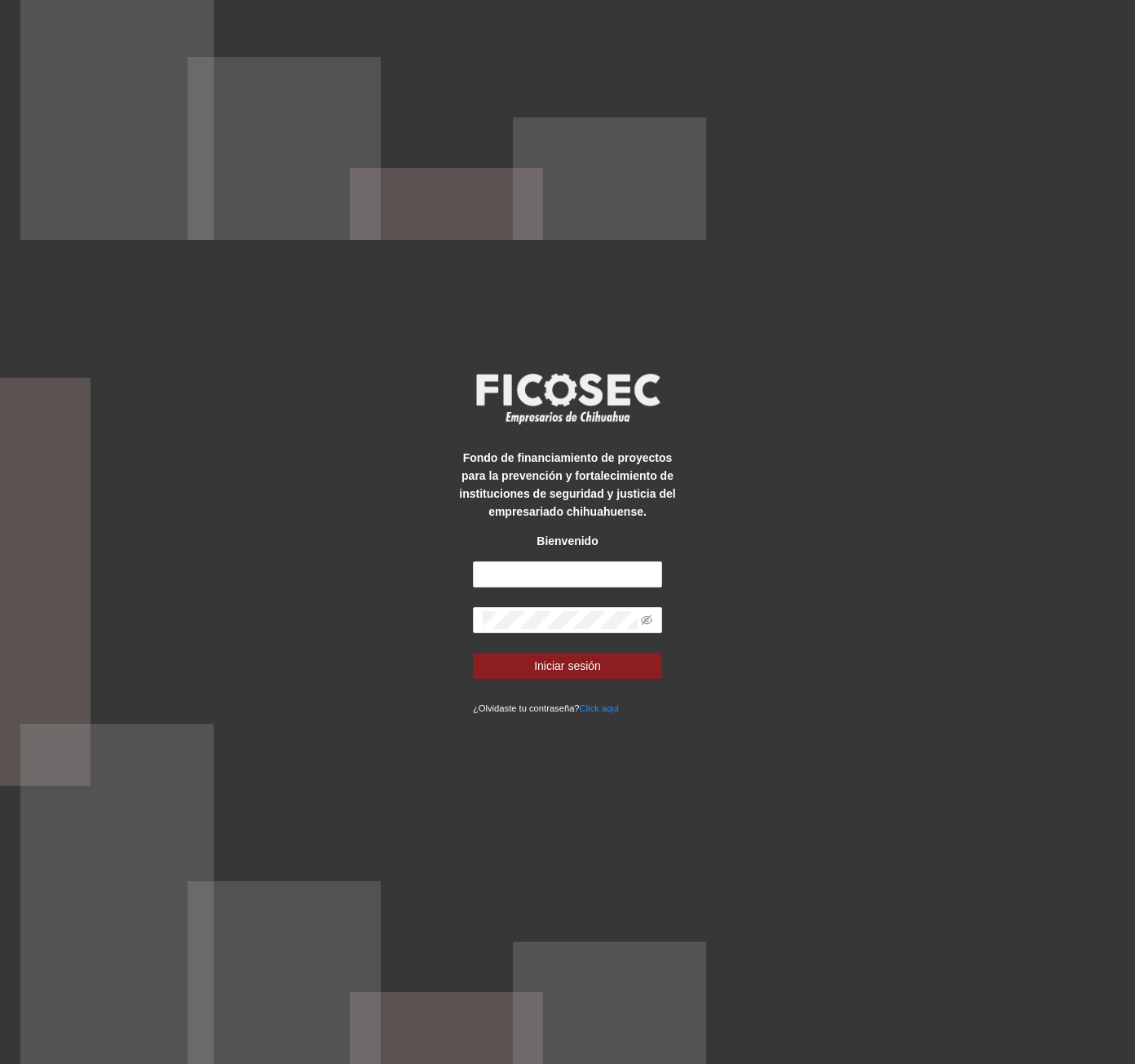
click at [549, 67] on div "Fondo de financiamiento de proyectos para la prevención y fortalecimiento de in…" at bounding box center [567, 532] width 1135 height 1064
